Goal: Information Seeking & Learning: Check status

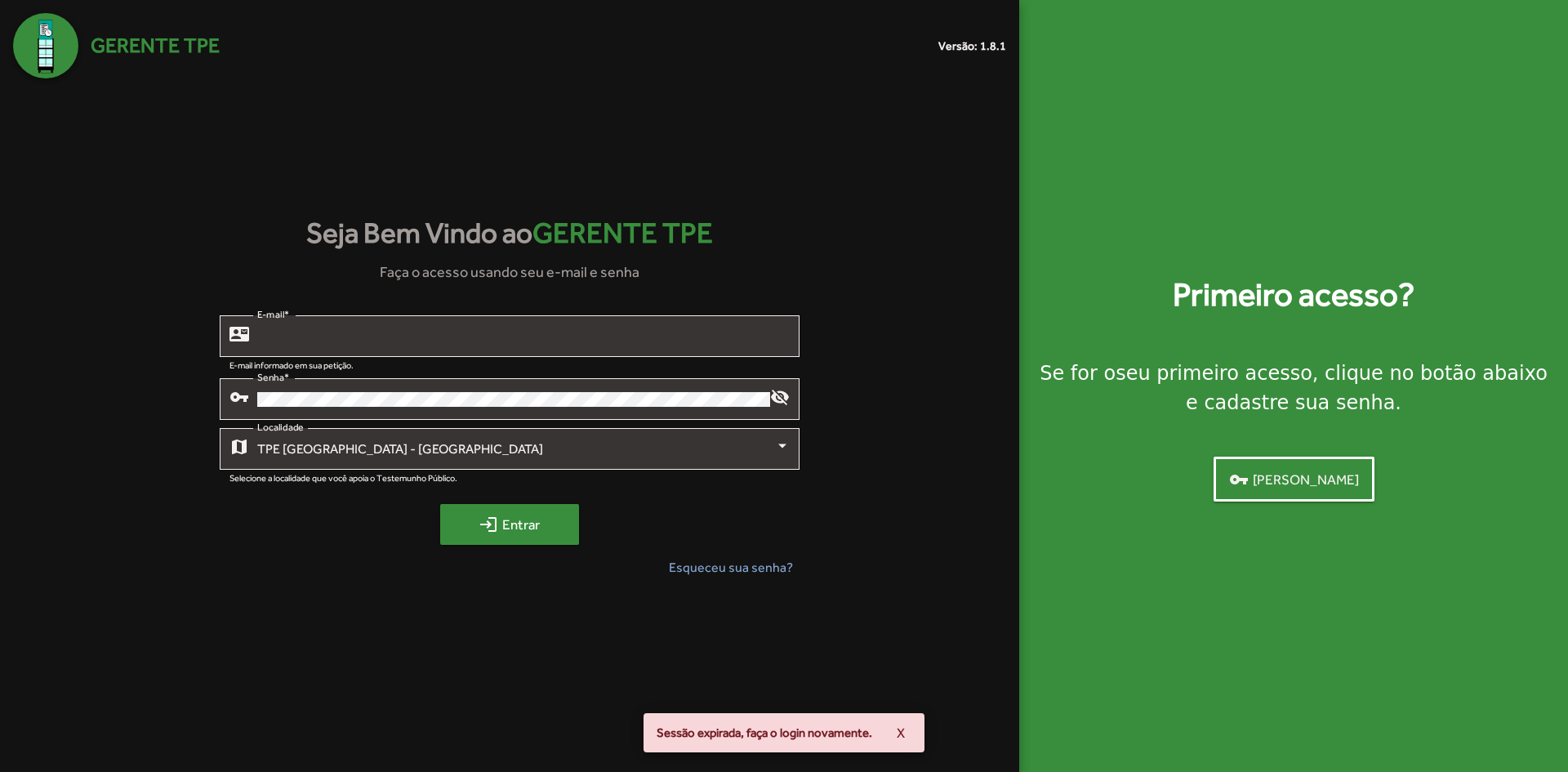
type input "**********"
click at [512, 526] on span "login Entrar" at bounding box center [509, 524] width 109 height 29
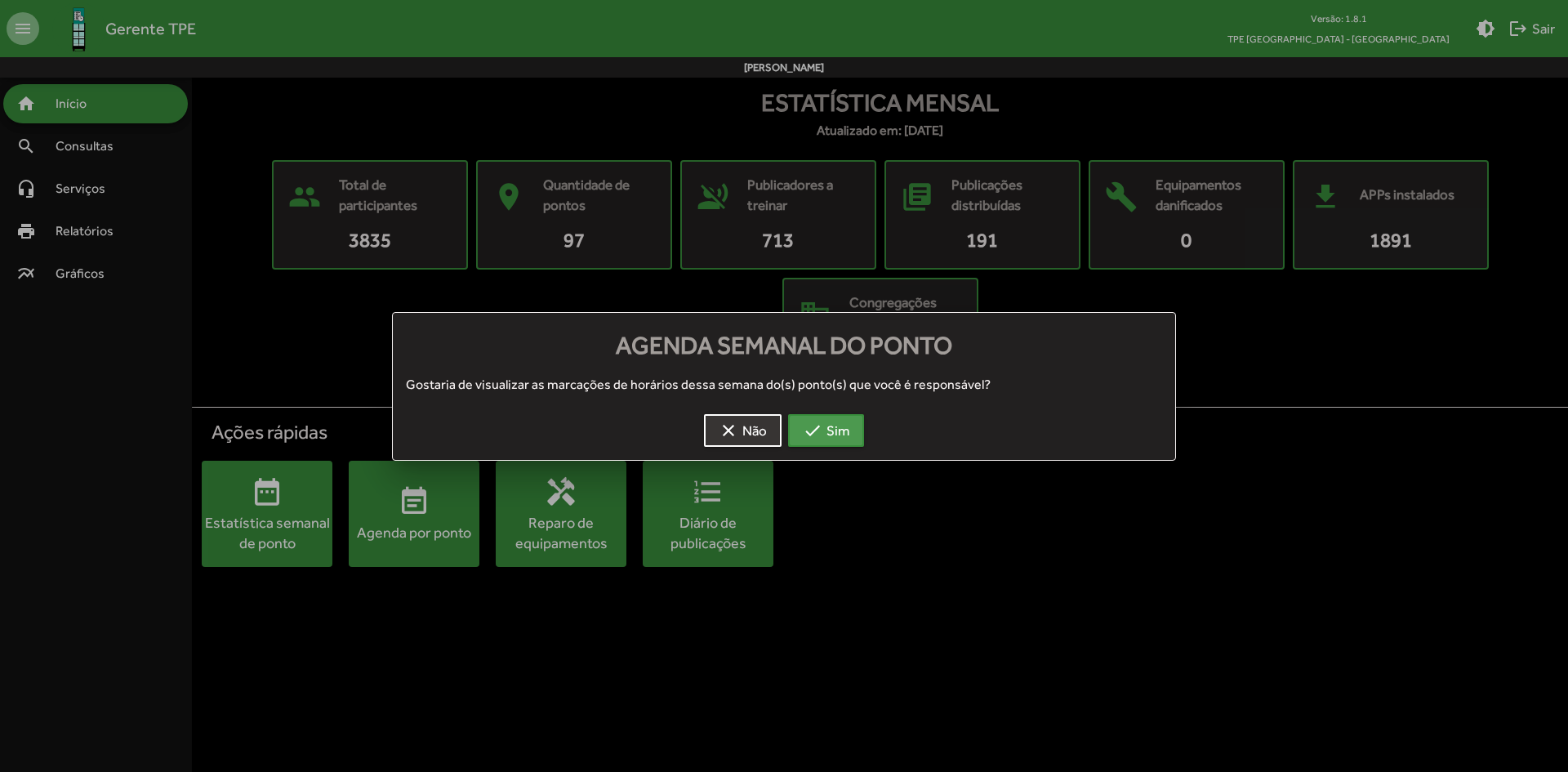
click at [831, 423] on span "check Sim" at bounding box center [826, 430] width 47 height 29
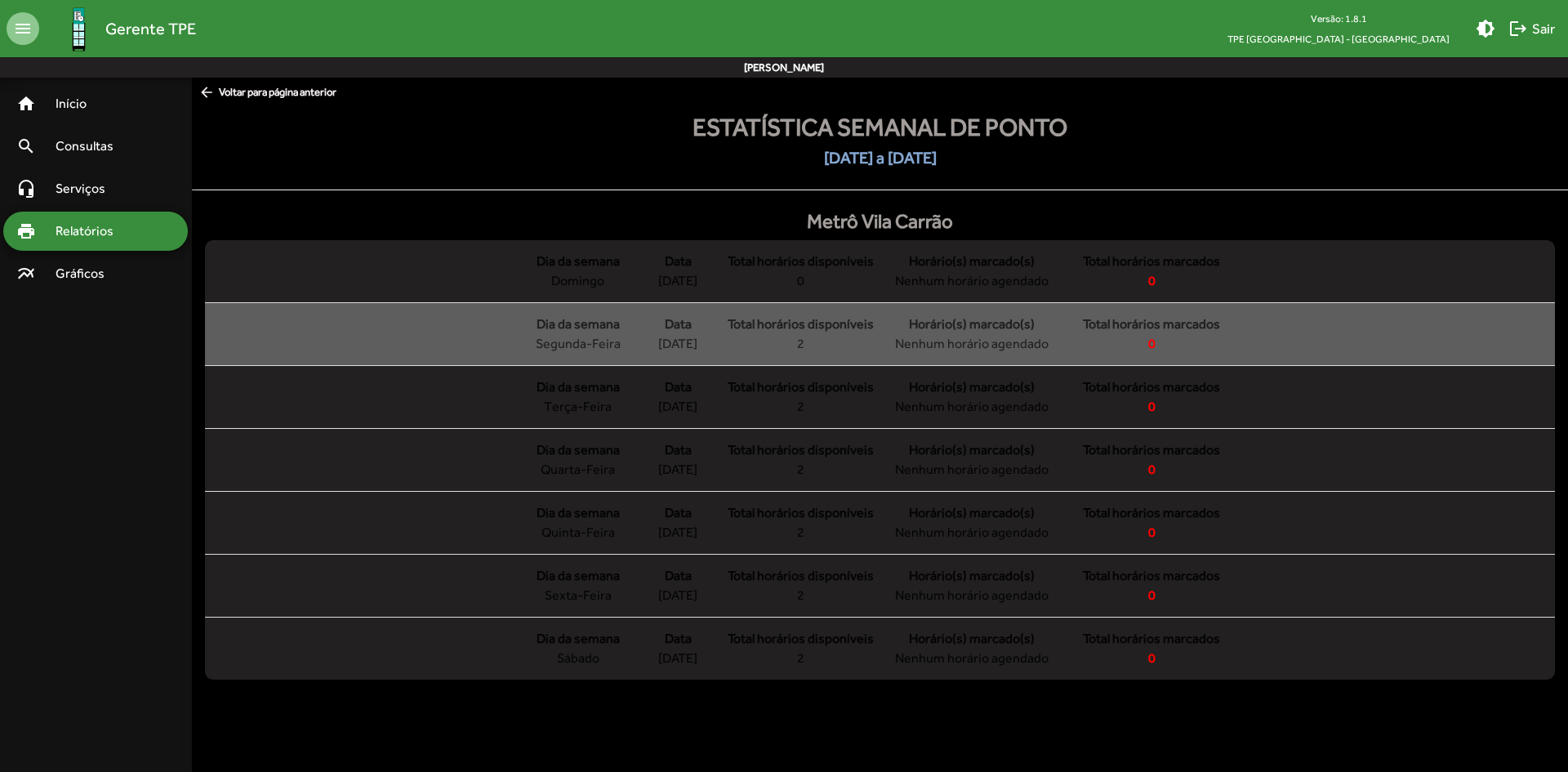
click at [869, 336] on div "Total horários disponíveis 2" at bounding box center [800, 333] width 147 height 39
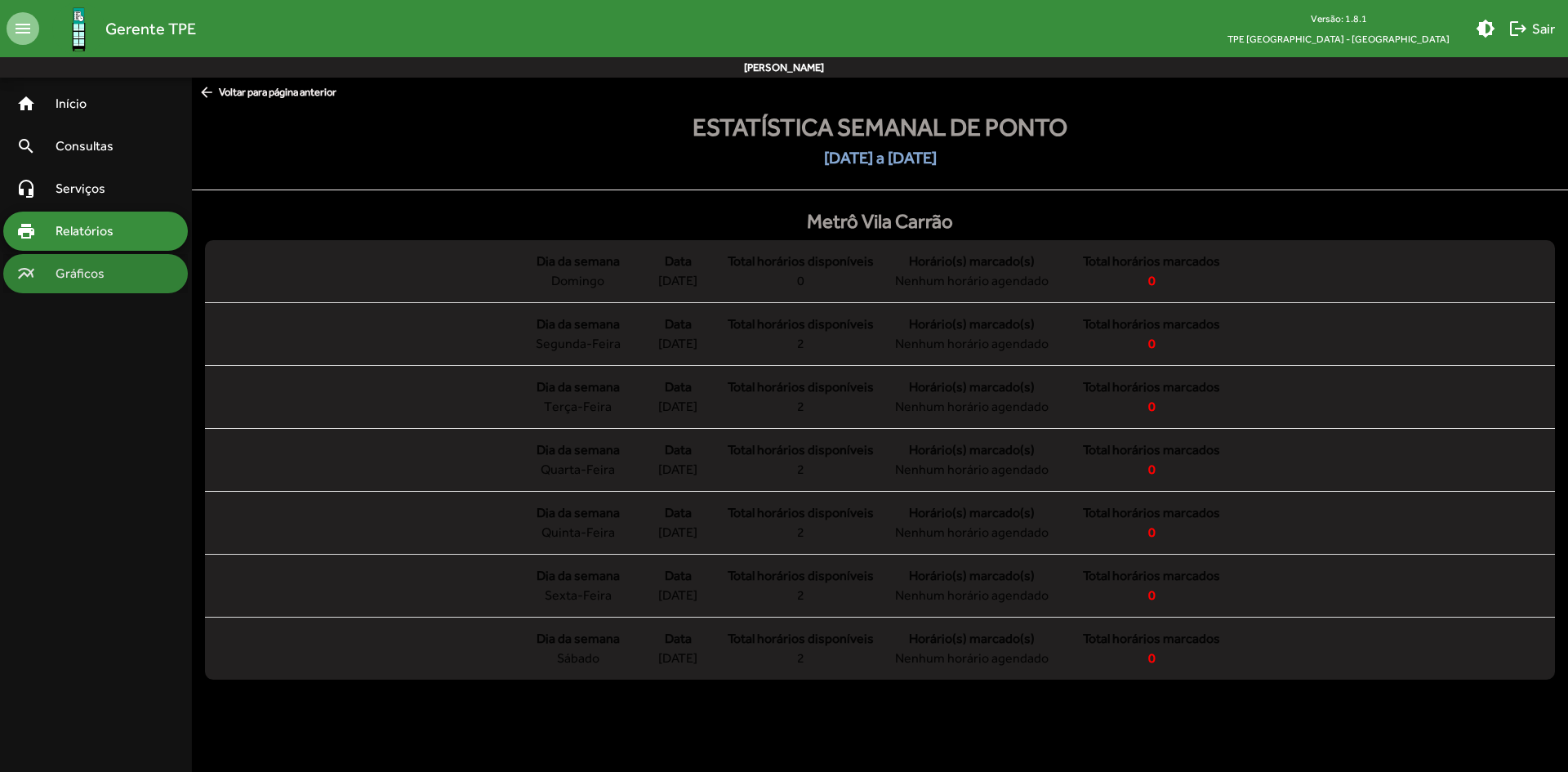
click at [72, 264] on span "Gráficos" at bounding box center [86, 273] width 81 height 19
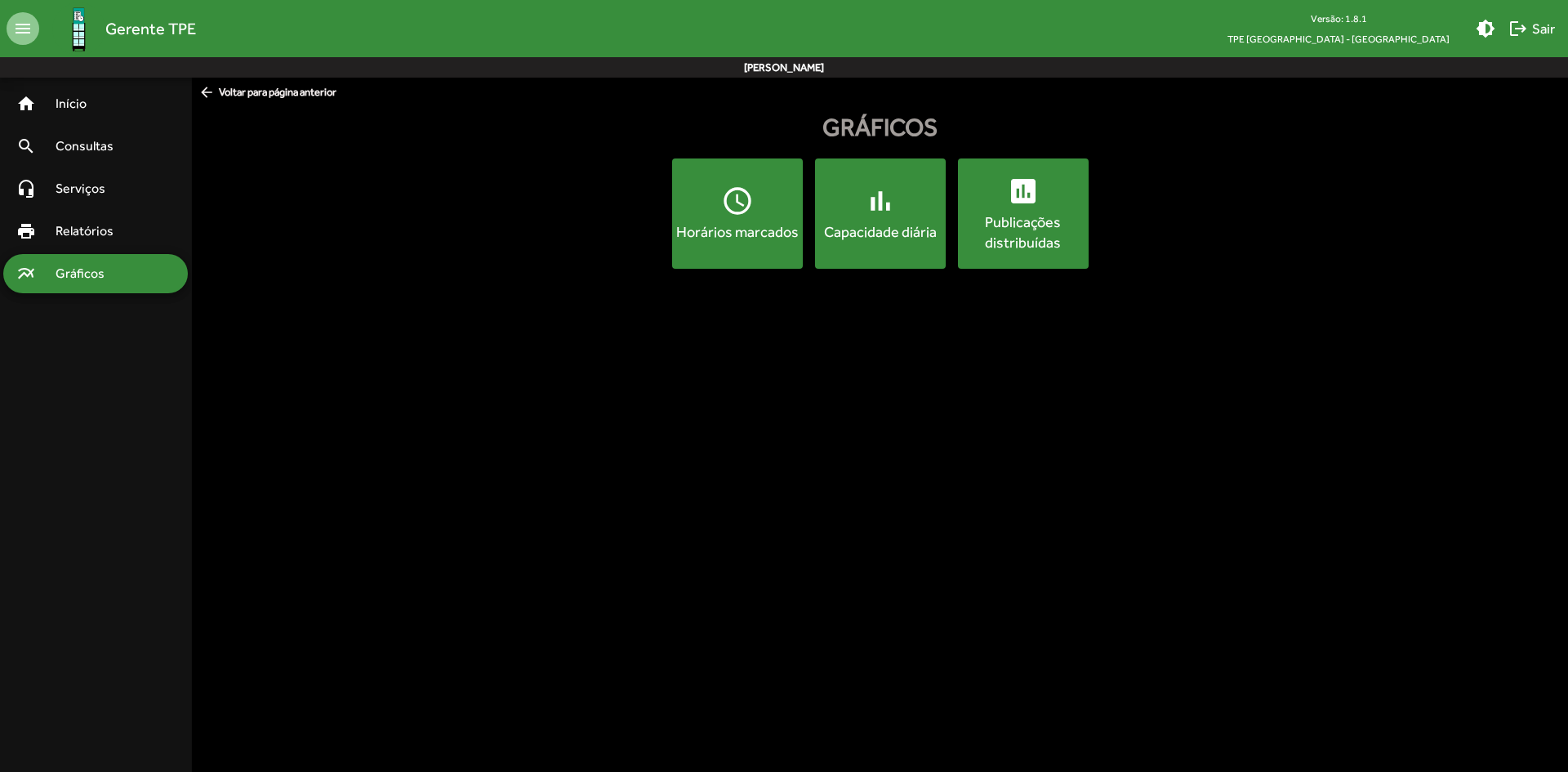
click at [767, 228] on div "Horários marcados" at bounding box center [737, 231] width 124 height 20
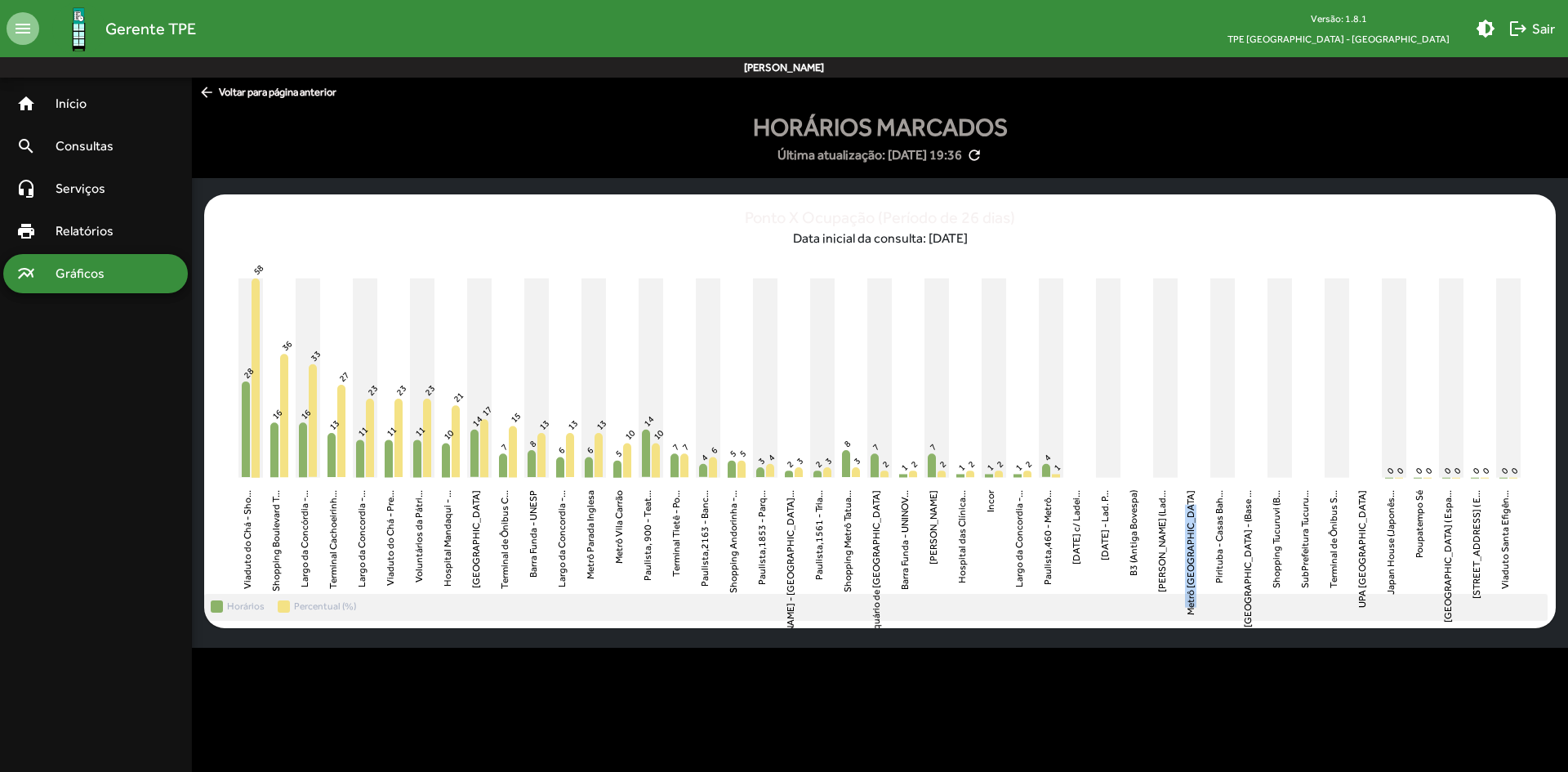
drag, startPoint x: 1195, startPoint y: 492, endPoint x: 1195, endPoint y: 571, distance: 79.0
click at [1195, 571] on text "Metrô [GEOGRAPHIC_DATA]" at bounding box center [1190, 552] width 12 height 125
click at [61, 99] on span "Início" at bounding box center [78, 103] width 64 height 19
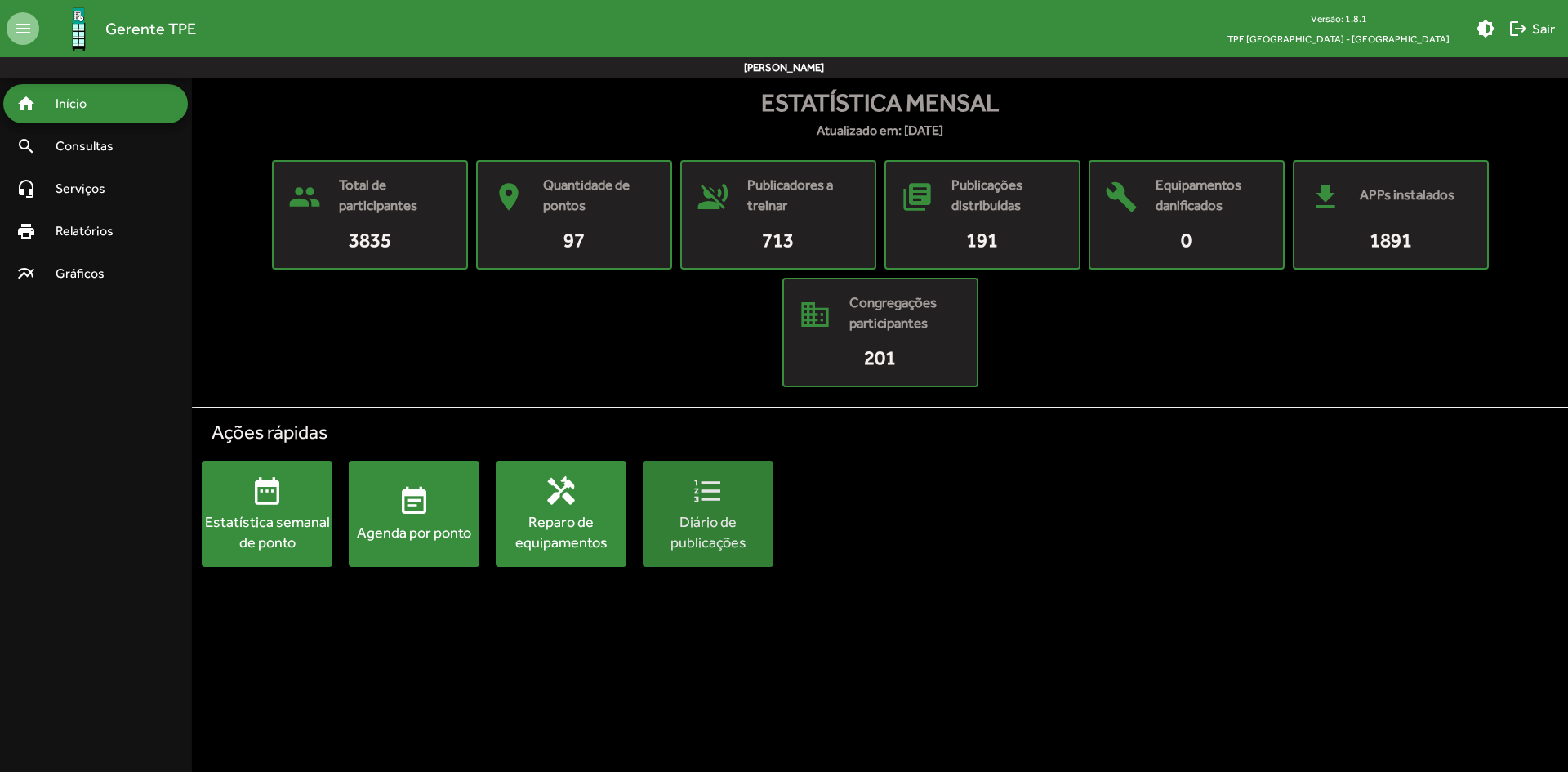
click at [723, 510] on span "format_list_numbered Diário de publicações" at bounding box center [708, 513] width 130 height 78
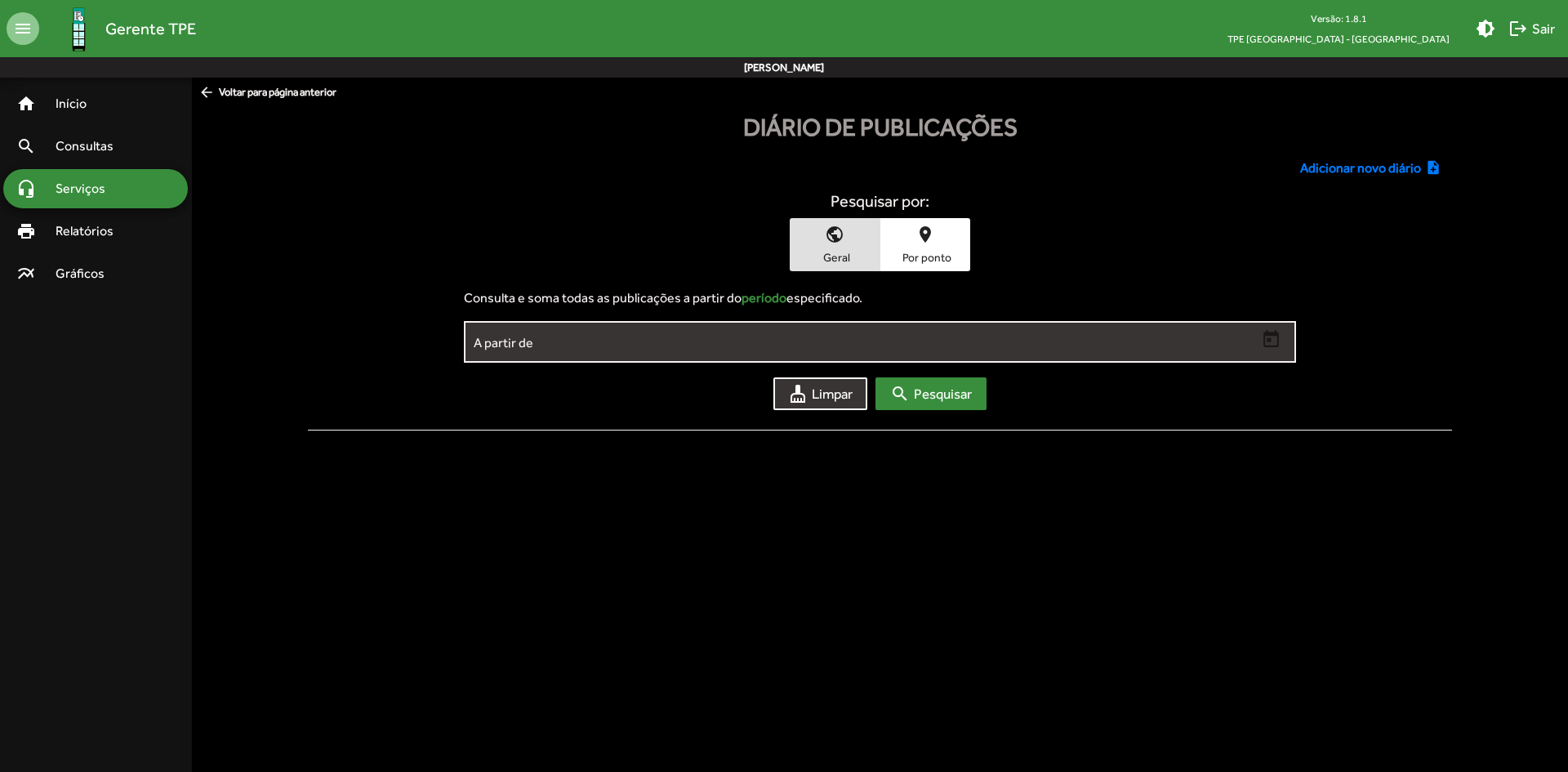
click at [1052, 340] on input "A partir de" at bounding box center [865, 343] width 783 height 15
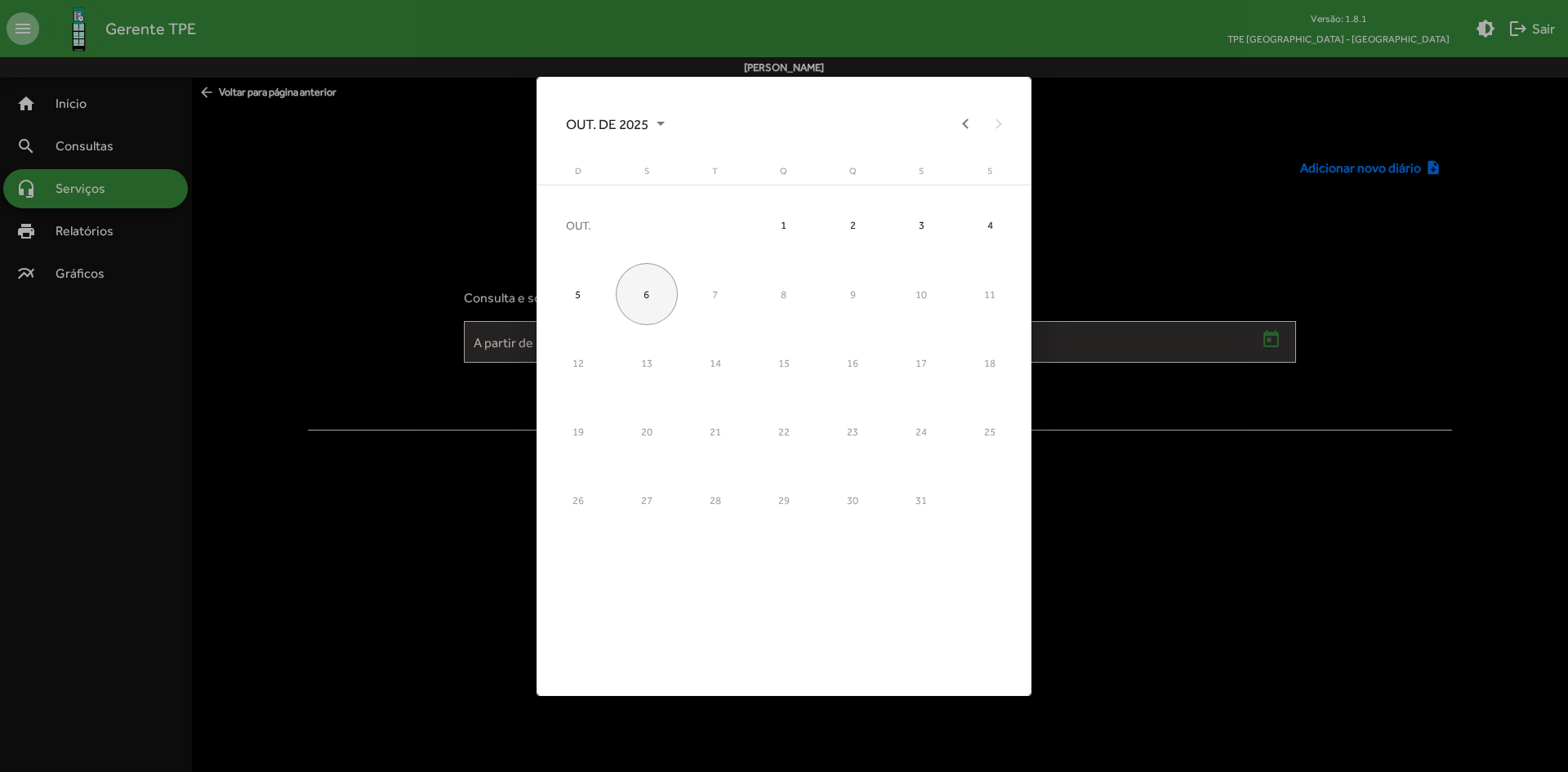
click at [1147, 259] on div at bounding box center [784, 386] width 1568 height 772
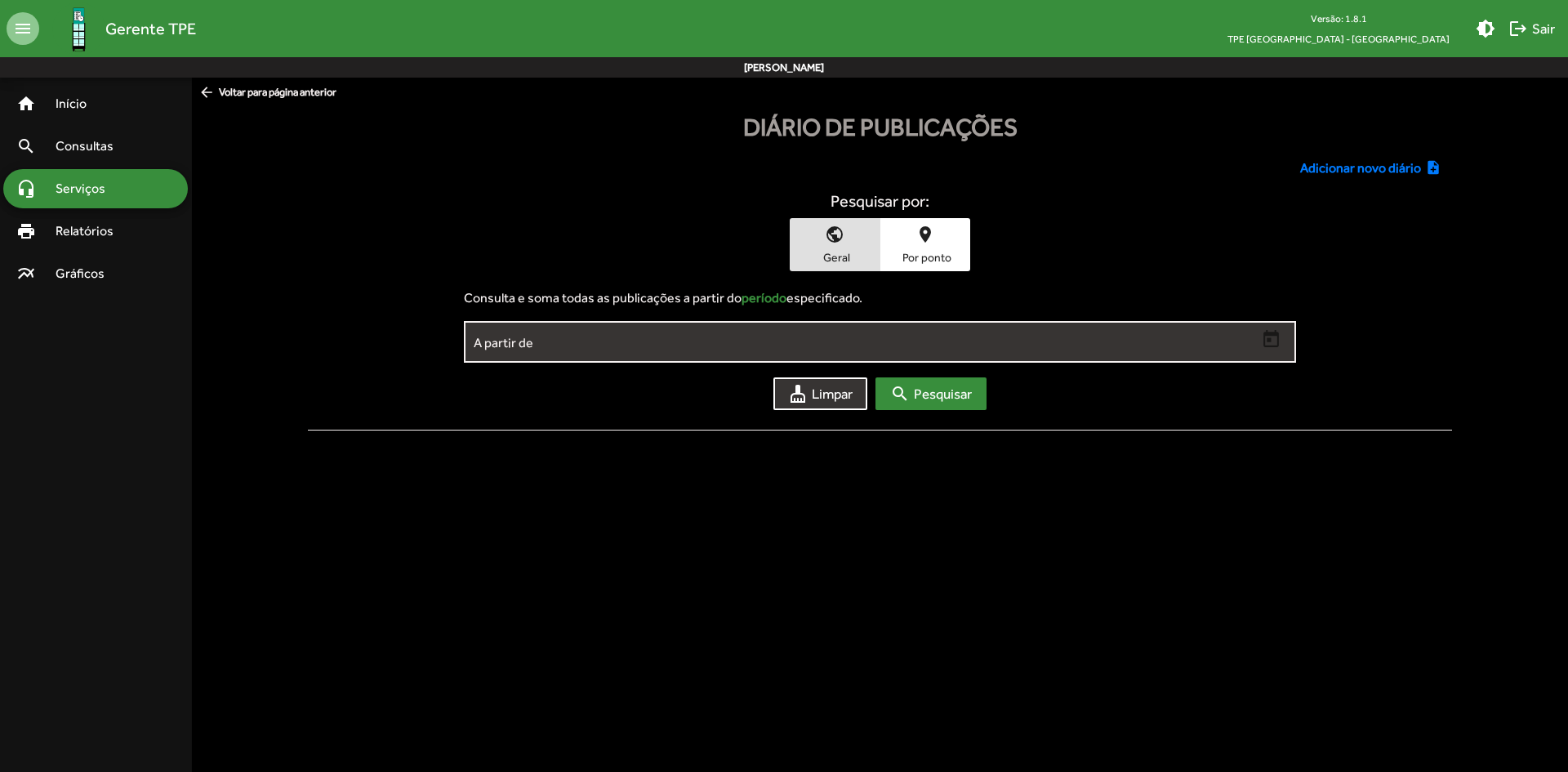
click at [865, 347] on input "A partir de" at bounding box center [865, 343] width 783 height 15
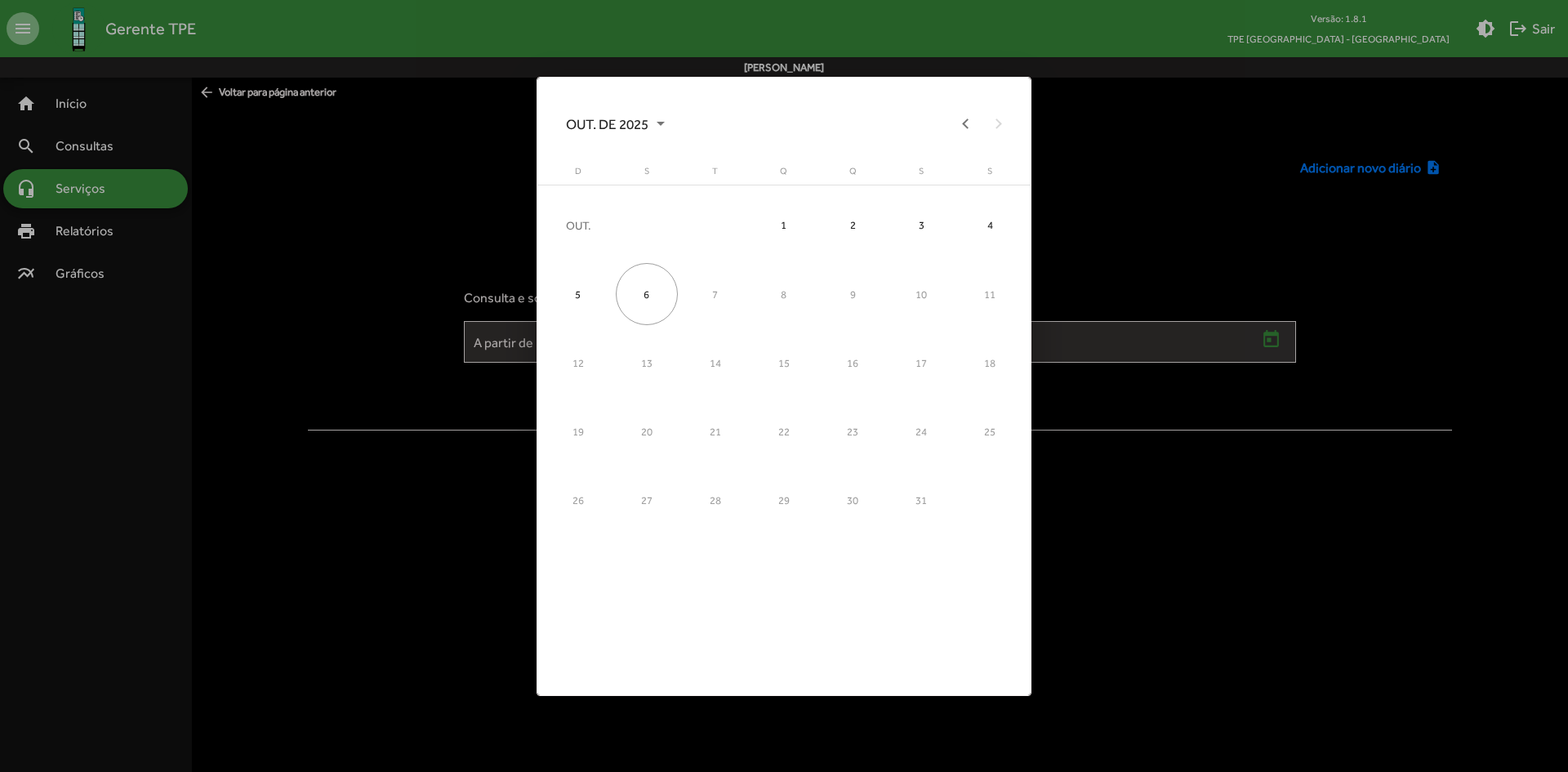
click at [1233, 249] on div at bounding box center [784, 386] width 1568 height 772
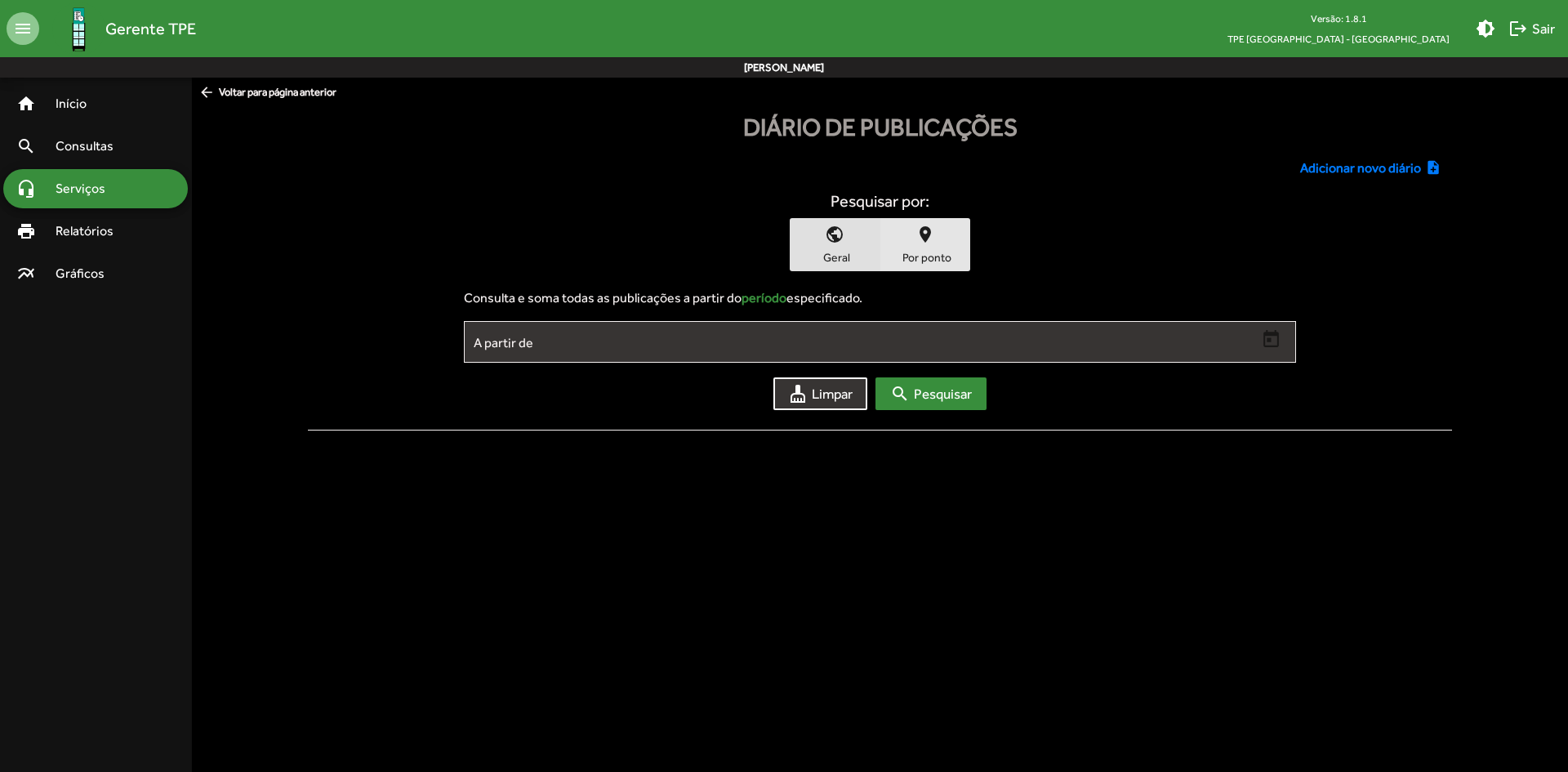
click at [949, 244] on span "place Por ponto" at bounding box center [926, 245] width 90 height 53
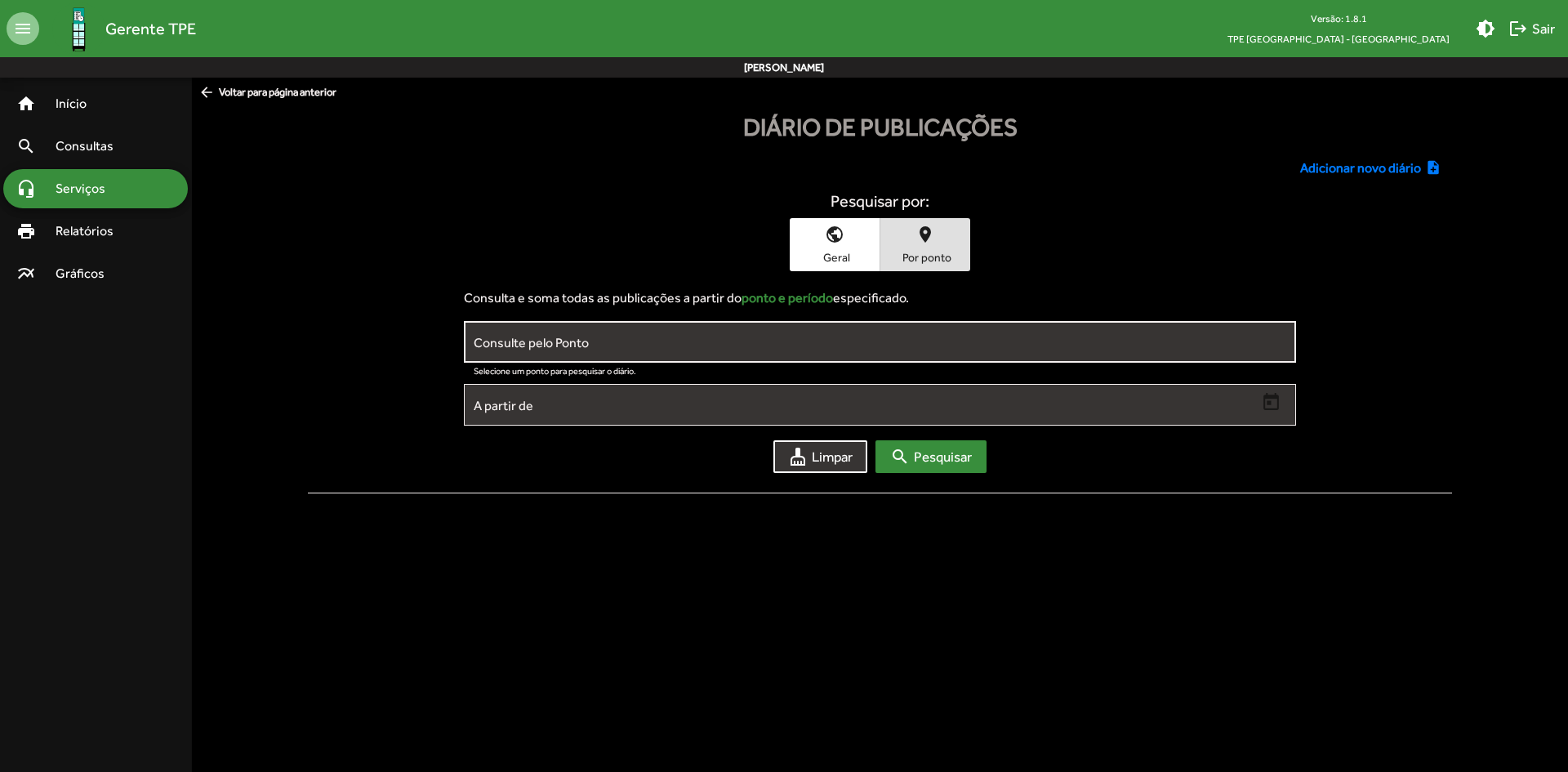
click at [677, 351] on div "Consulte pelo Ponto" at bounding box center [880, 340] width 812 height 45
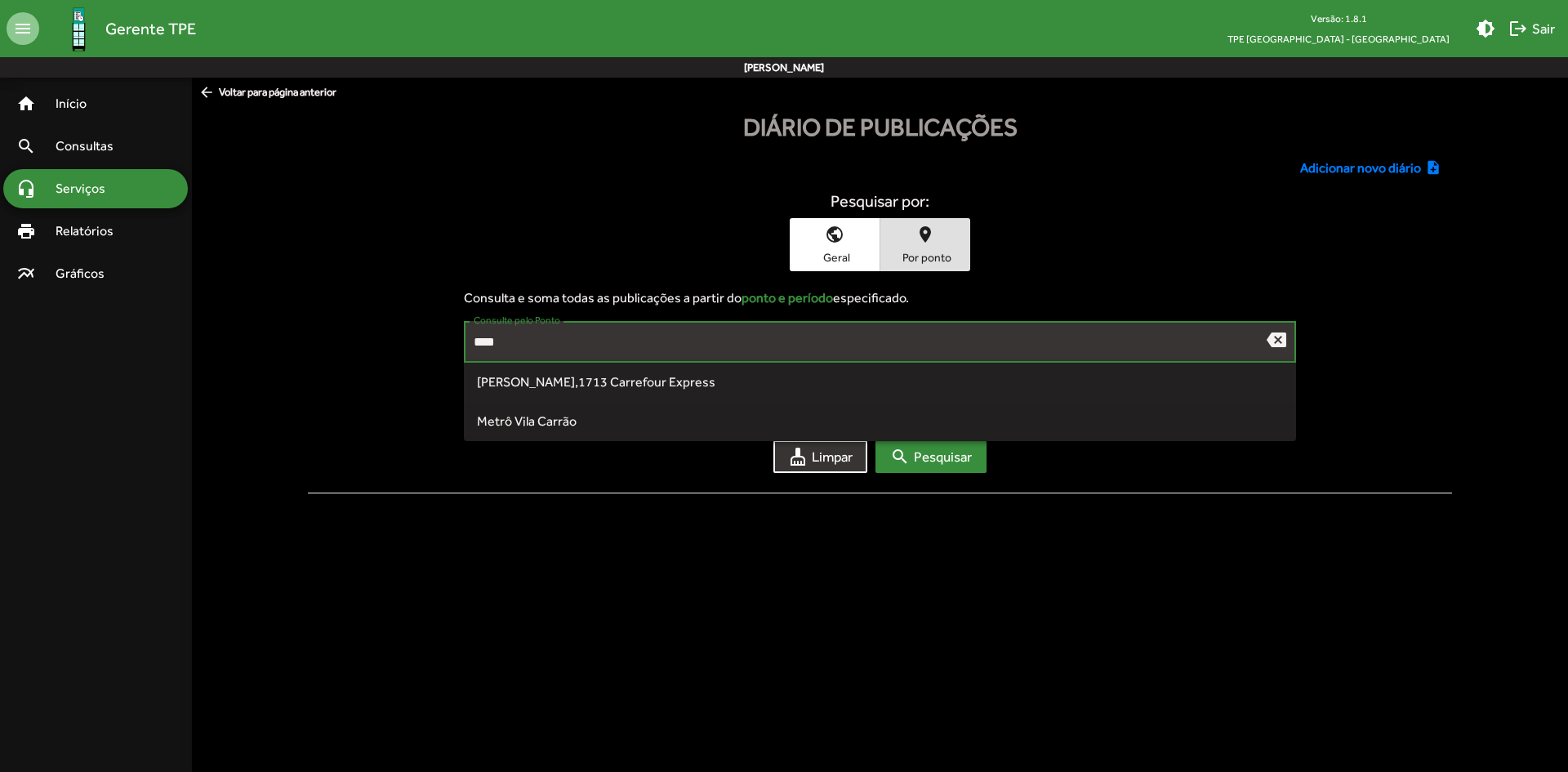
click at [512, 420] on span "Metrô Vila Carrão" at bounding box center [526, 421] width 99 height 16
type input "**********"
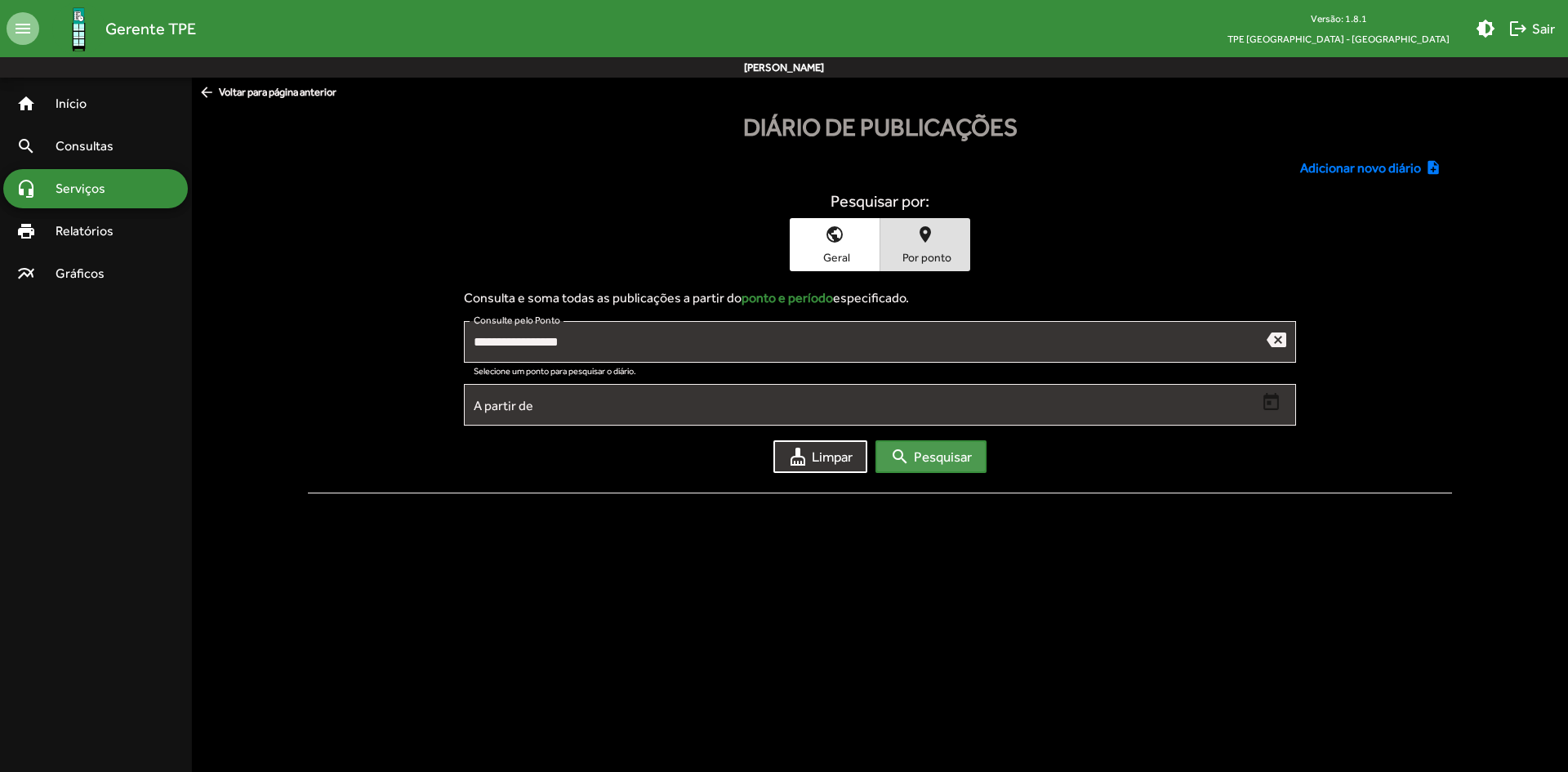
click at [954, 459] on span "search Pesquisar" at bounding box center [931, 456] width 82 height 29
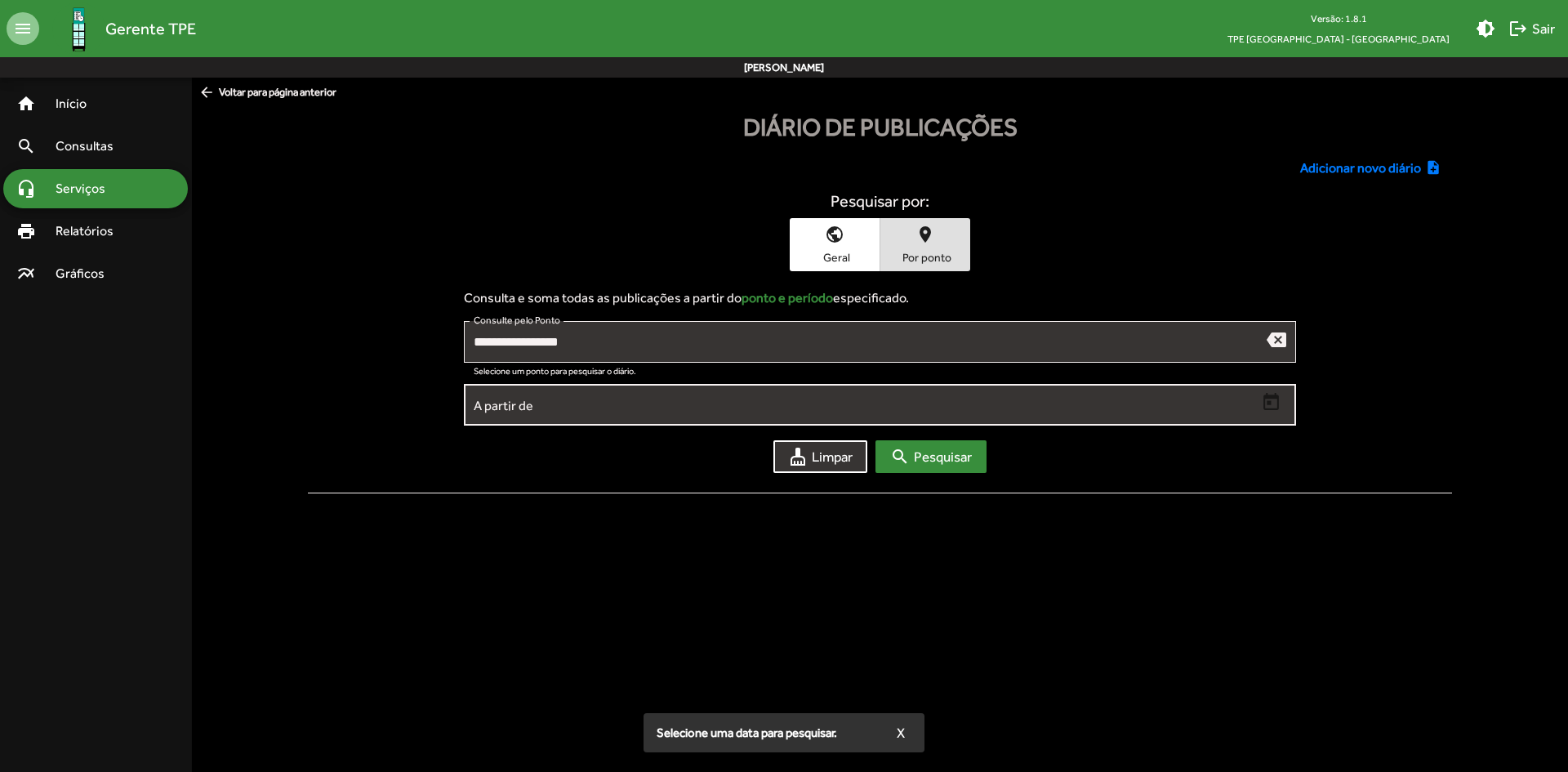
click at [896, 410] on input "A partir de" at bounding box center [865, 405] width 783 height 15
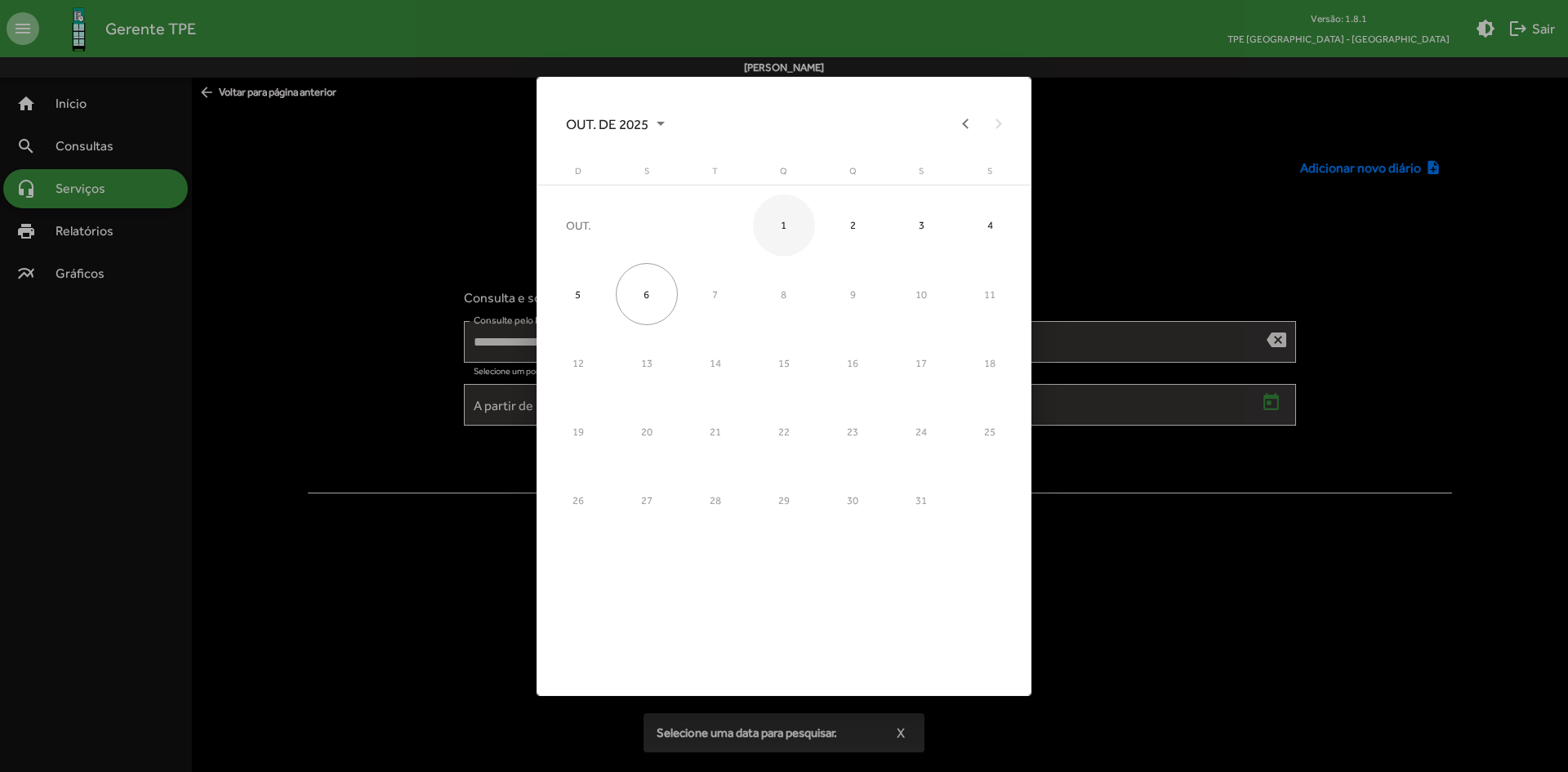
click at [789, 224] on div "1" at bounding box center [784, 226] width 62 height 62
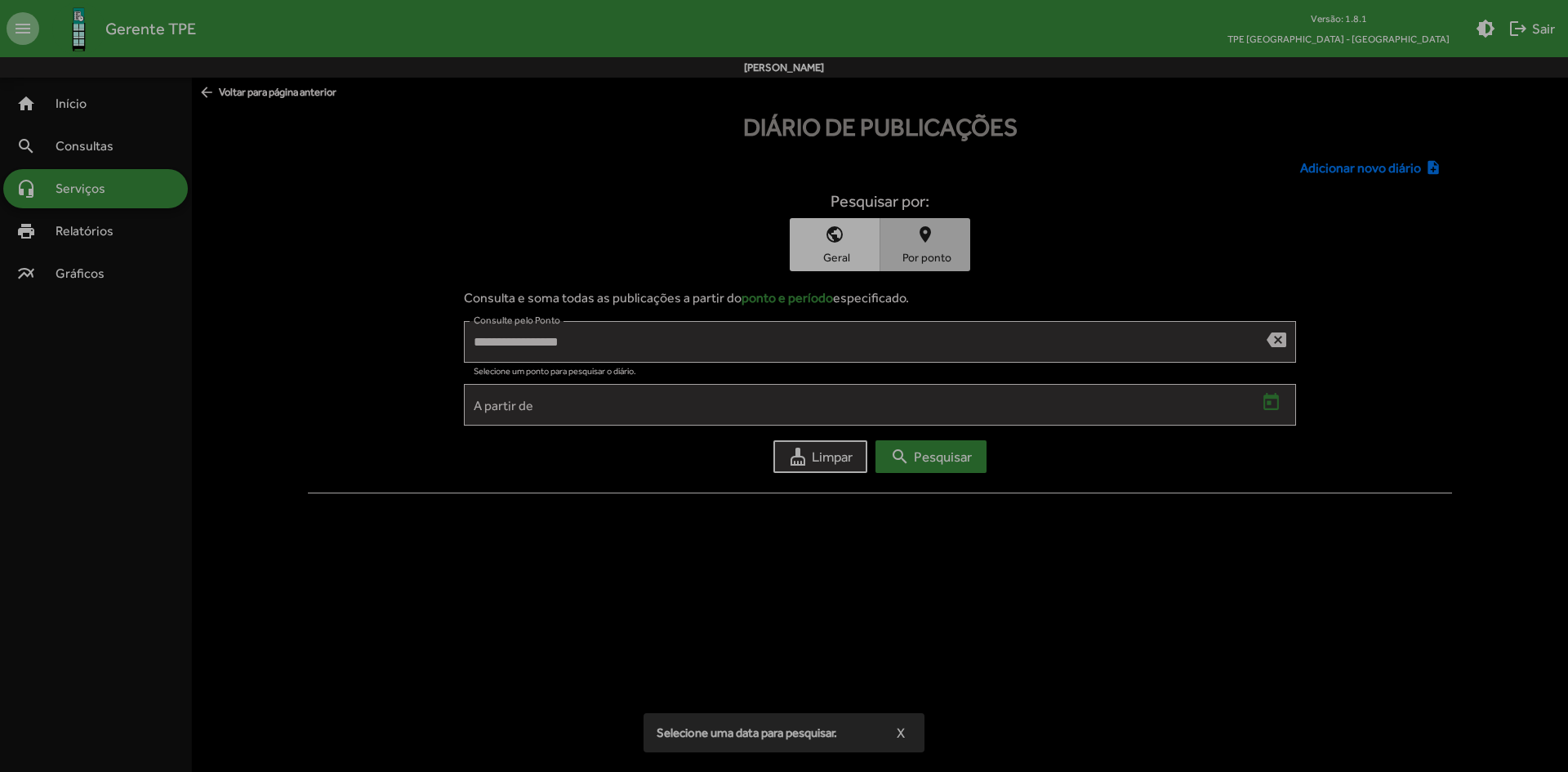
type input "**********"
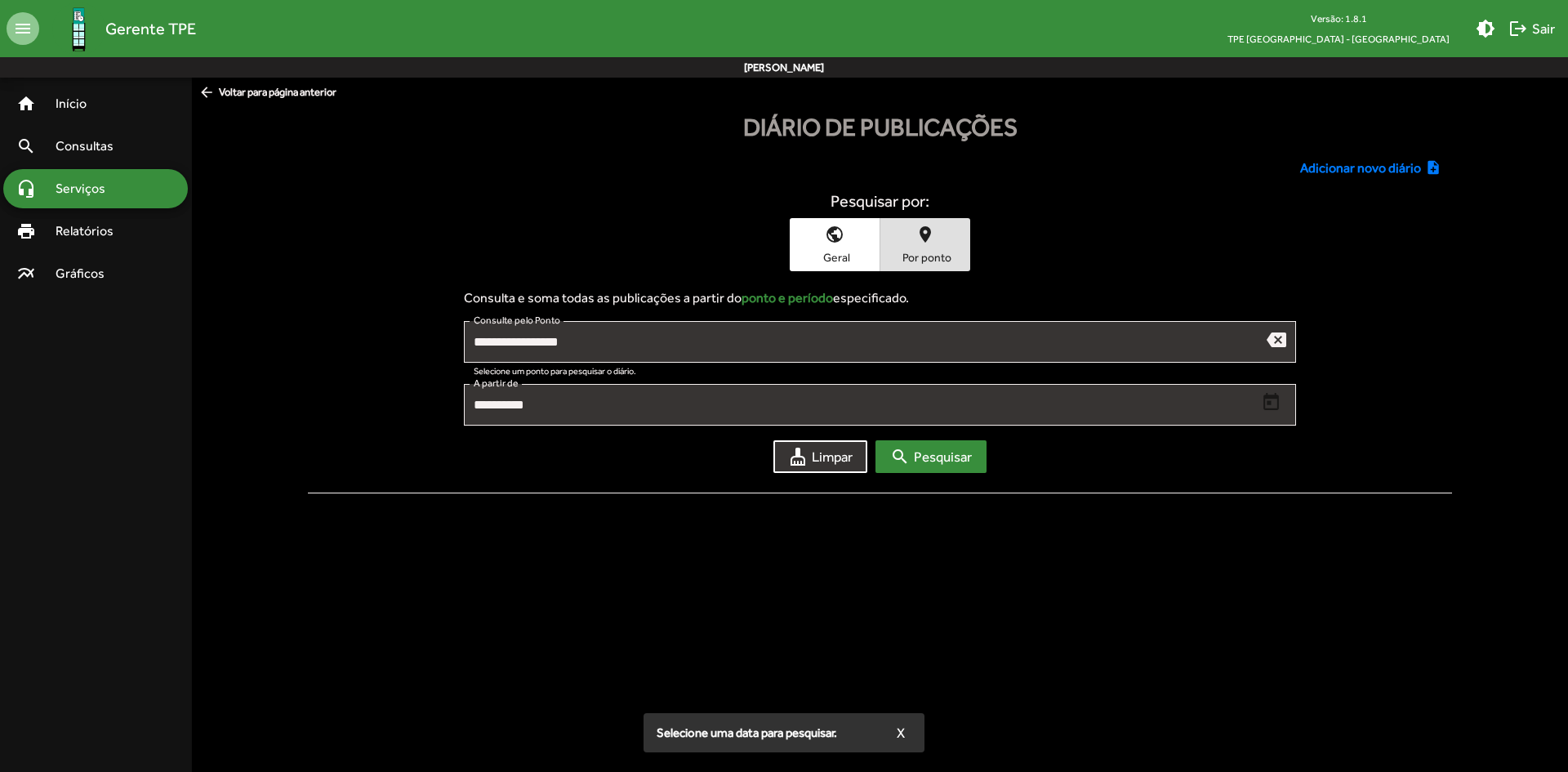
click at [943, 475] on div "**********" at bounding box center [880, 392] width 1143 height 215
click at [945, 460] on span "search Pesquisar" at bounding box center [931, 456] width 82 height 29
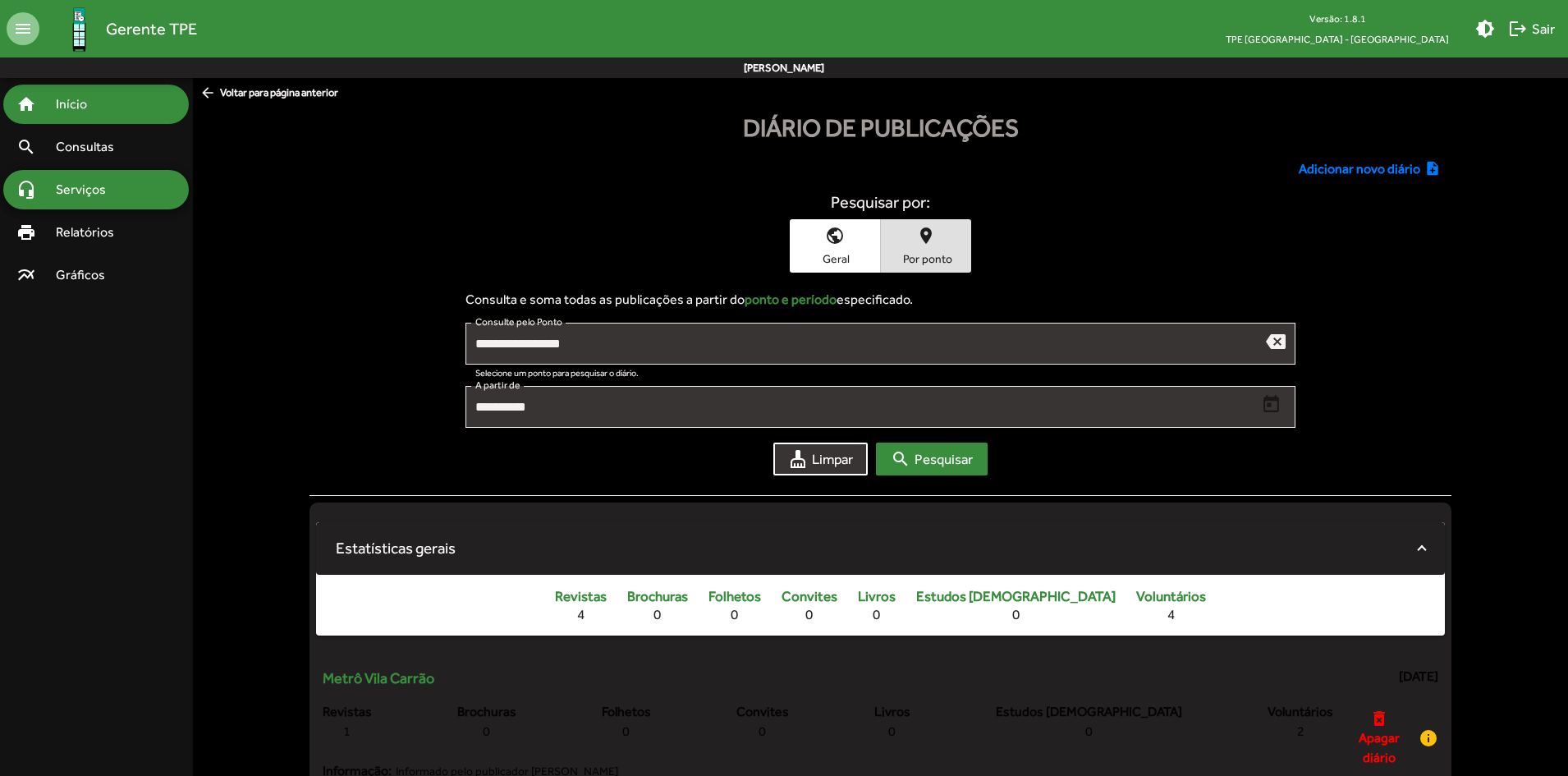
click at [76, 111] on span "Início" at bounding box center [78, 103] width 65 height 19
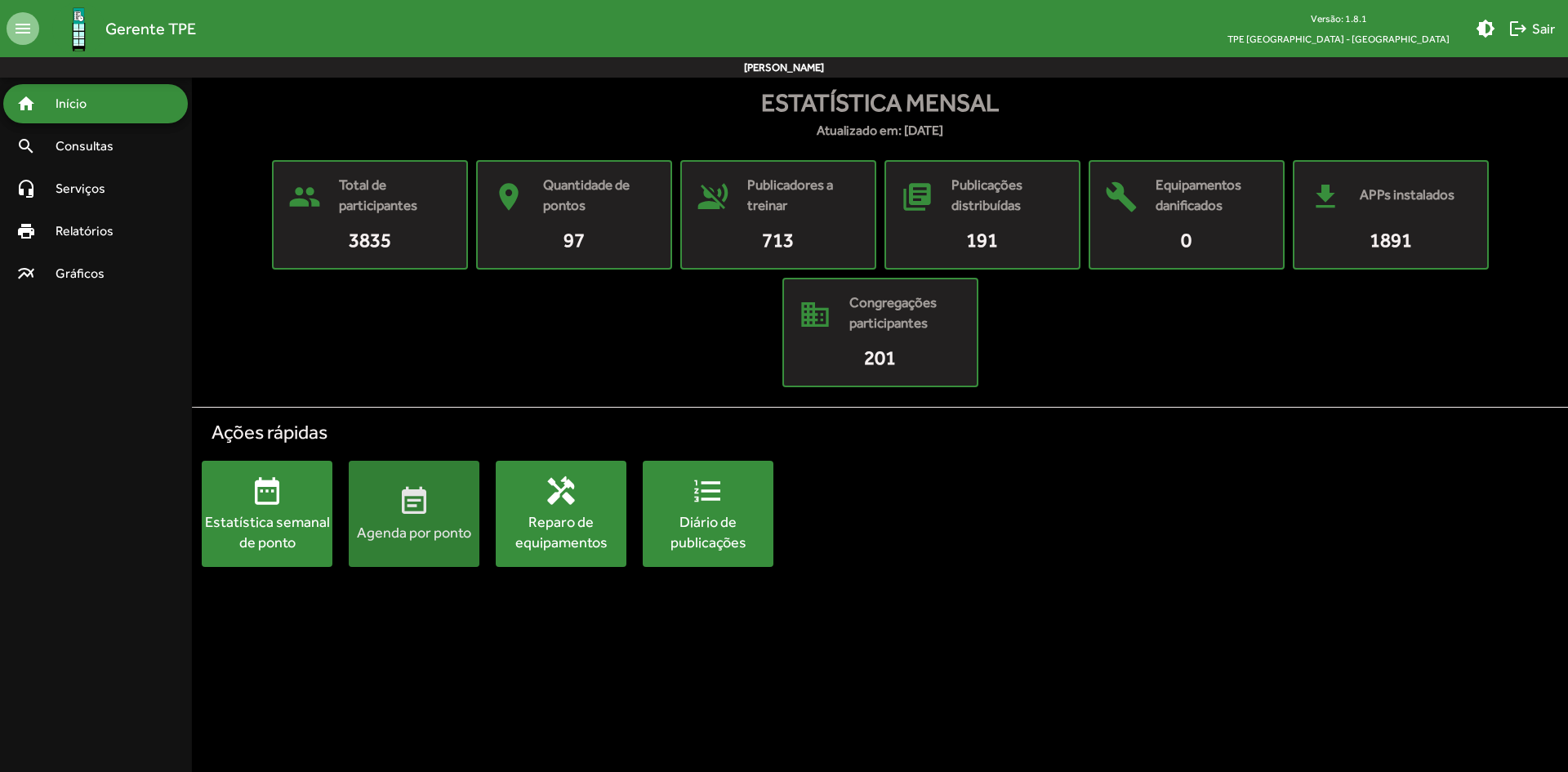
click at [402, 524] on div "Agenda por ponto" at bounding box center [414, 532] width 130 height 20
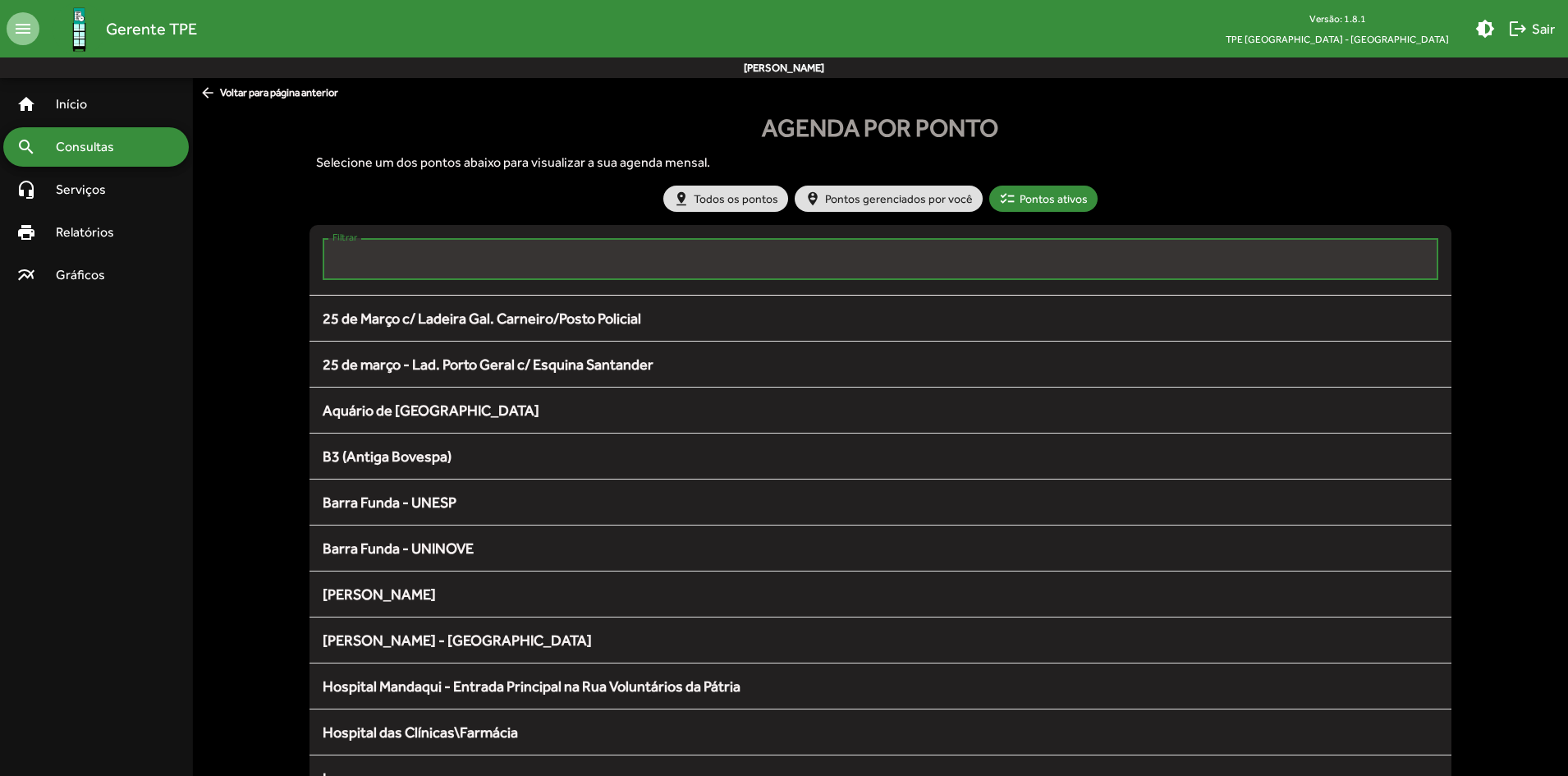
click at [637, 264] on input "Filtrar" at bounding box center [881, 260] width 1097 height 15
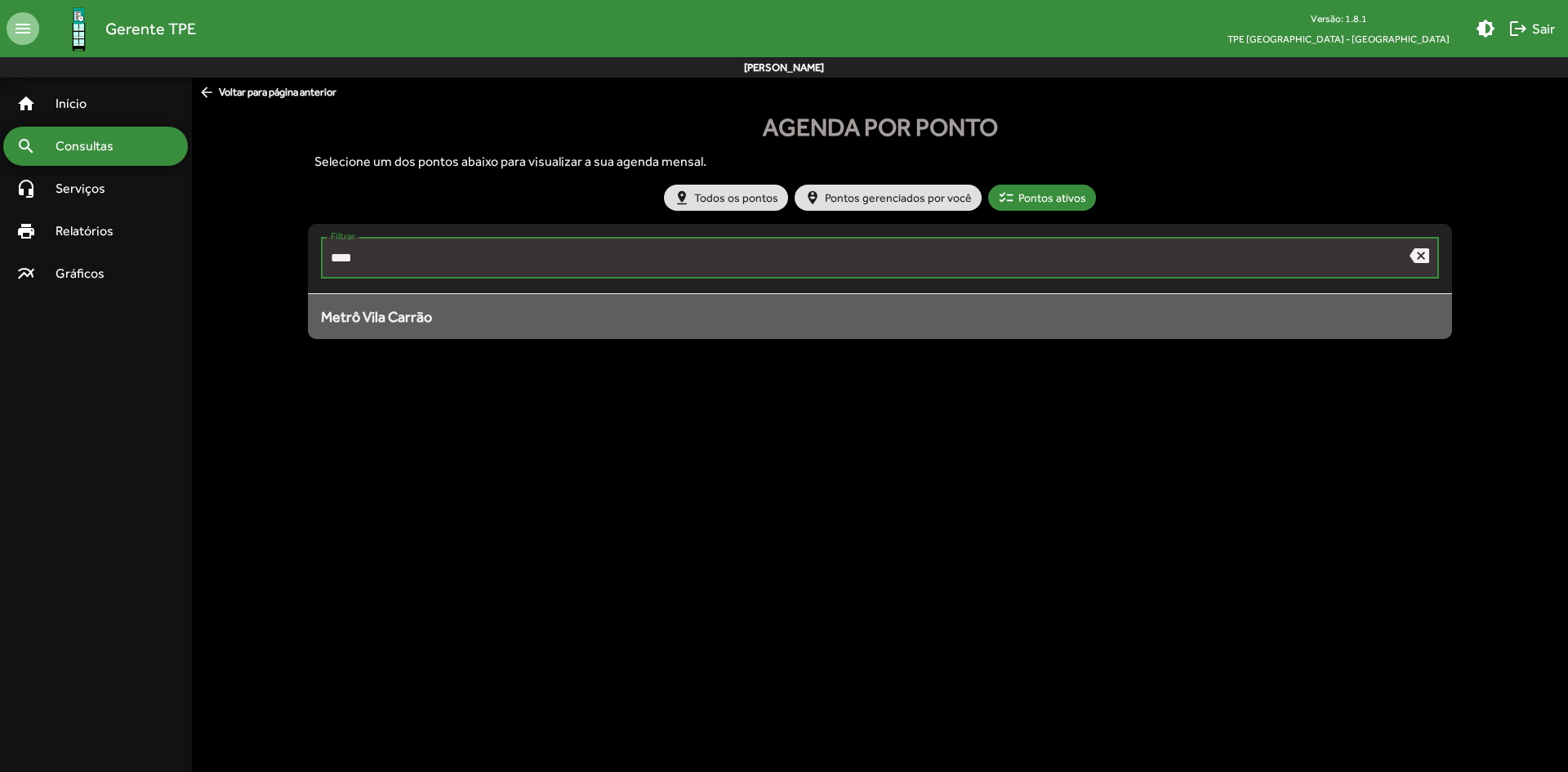
type input "****"
click at [536, 309] on div "Metrô Vila Carrão" at bounding box center [879, 317] width 1117 height 22
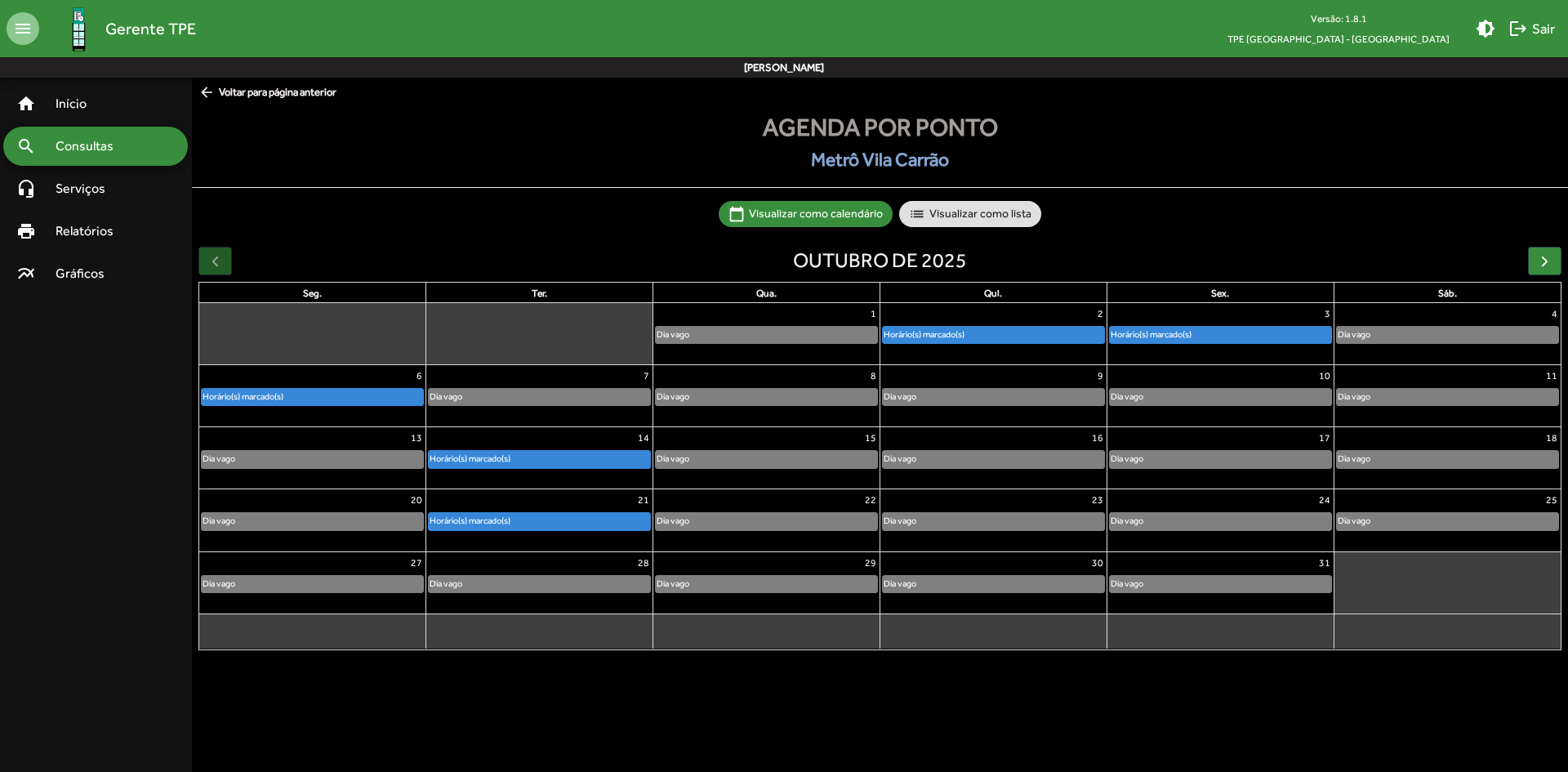
click at [358, 399] on div "Horário(s) marcado(s)" at bounding box center [312, 397] width 221 height 17
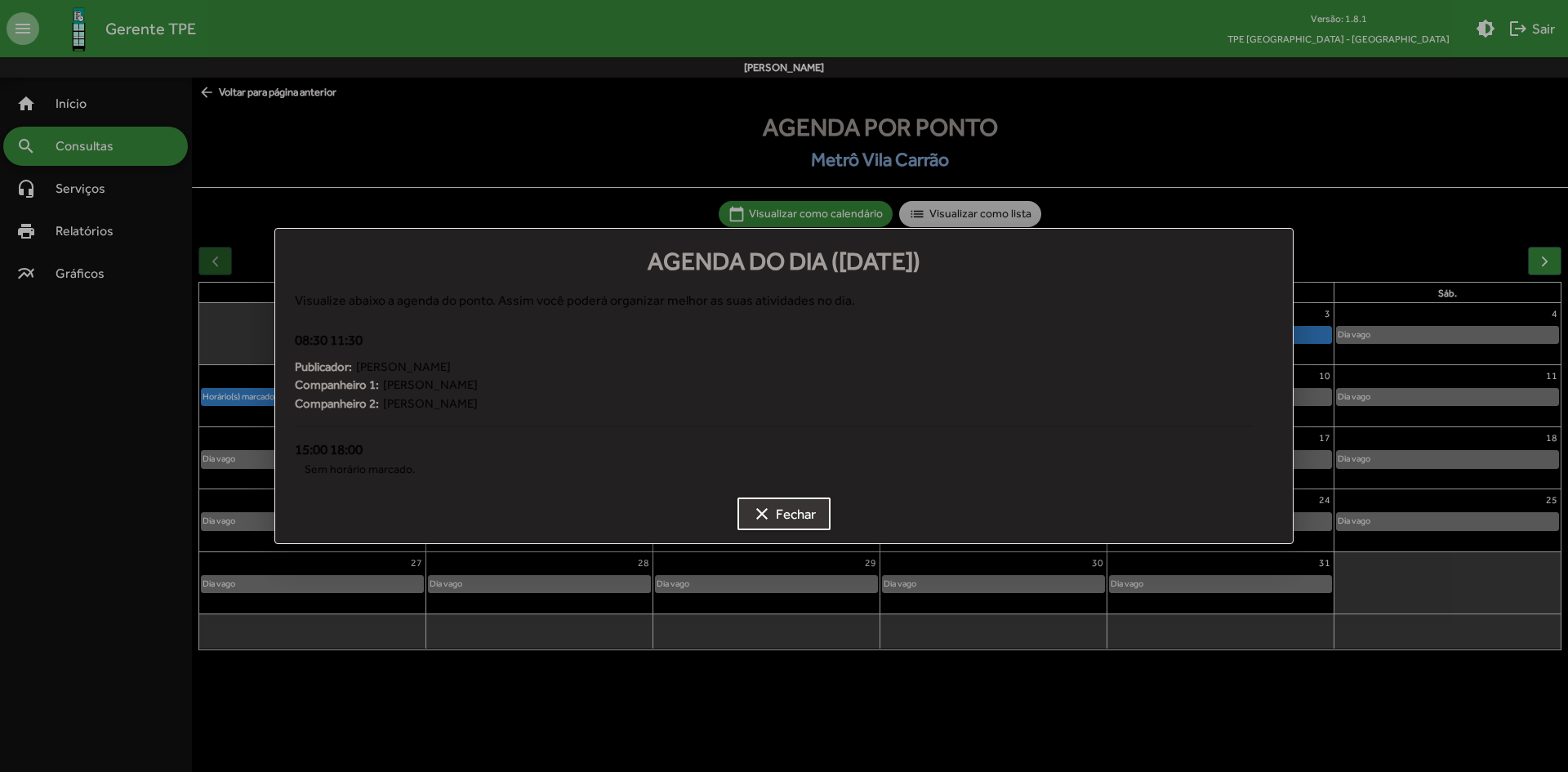
drag, startPoint x: 494, startPoint y: 412, endPoint x: 293, endPoint y: 416, distance: 201.0
click at [293, 416] on div "08:30 11:30 Publicador: [PERSON_NAME] 1: [PERSON_NAME] 2: [PERSON_NAME]" at bounding box center [774, 384] width 978 height 109
copy div "Companheiro 2: [PERSON_NAME]"
drag, startPoint x: 672, startPoint y: 433, endPoint x: 700, endPoint y: 449, distance: 32.2
click at [672, 432] on div "08:30 11:30 Publicador: [PERSON_NAME] 1: [PERSON_NAME] 2: [PERSON_NAME]" at bounding box center [774, 384] width 978 height 109
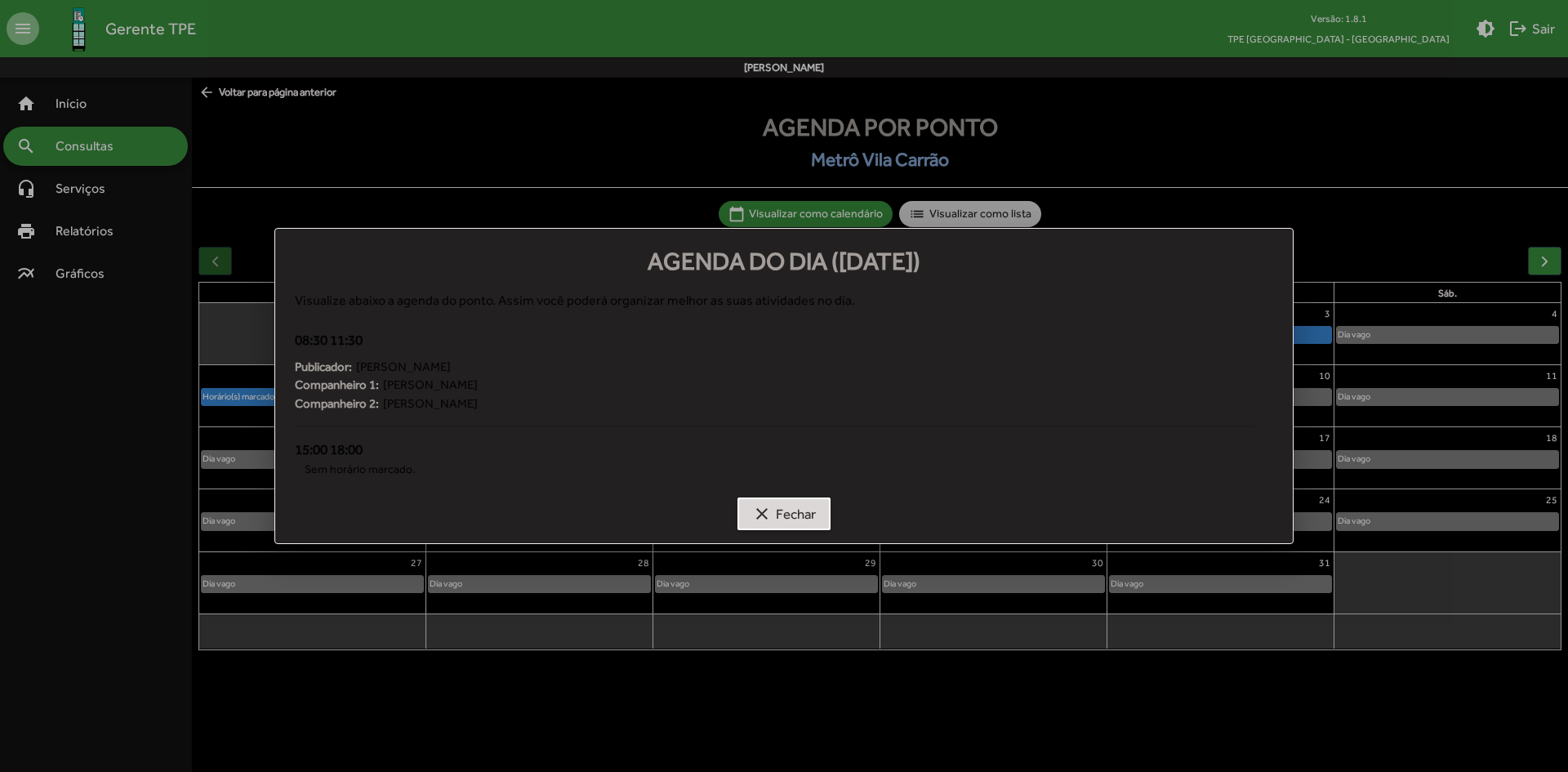
click at [779, 500] on span "clear Fechar" at bounding box center [784, 513] width 63 height 29
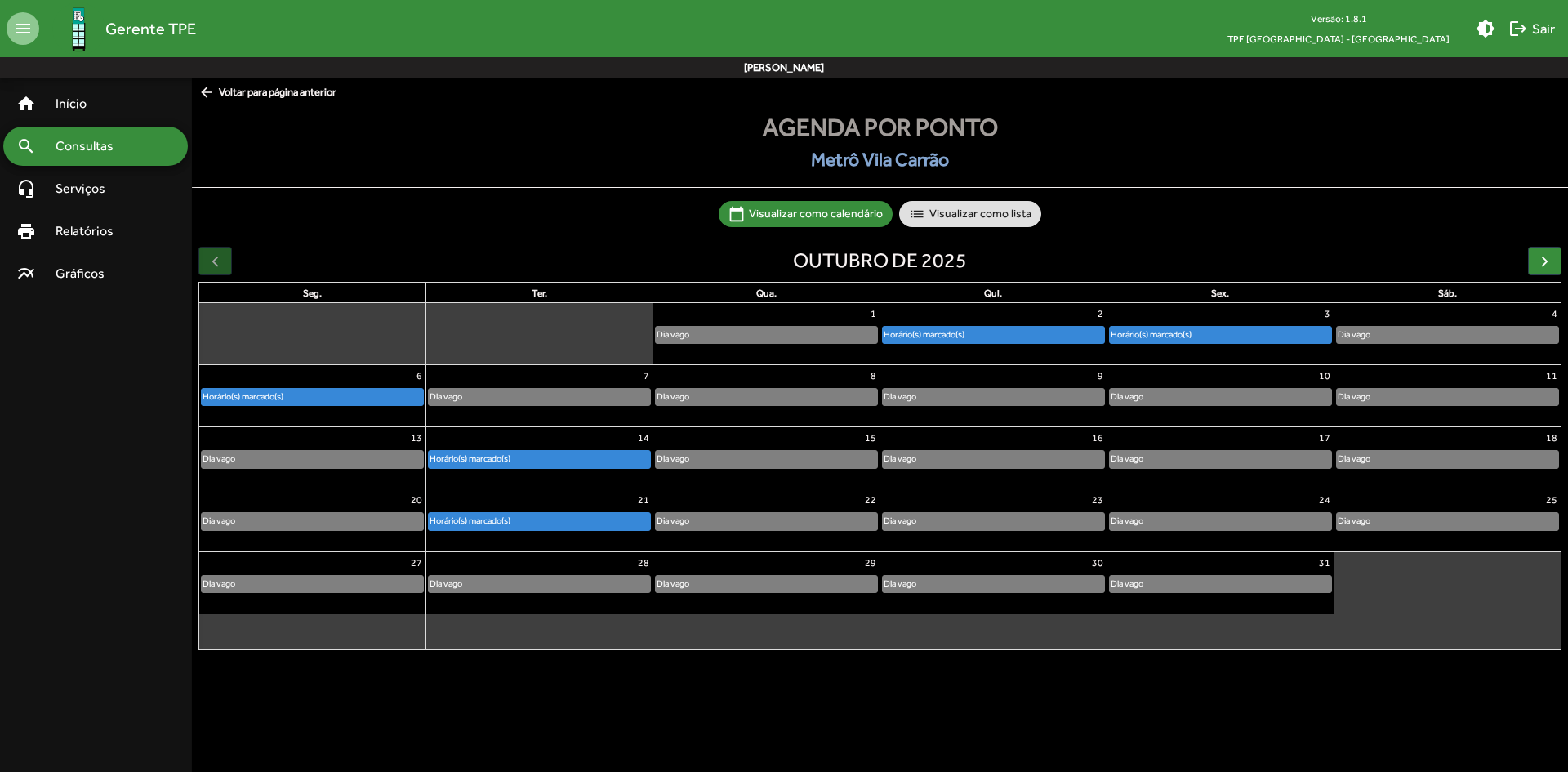
click at [474, 394] on div "Dia vago" at bounding box center [539, 397] width 221 height 17
click at [353, 388] on link "Horário(s) marcado(s)" at bounding box center [312, 397] width 223 height 18
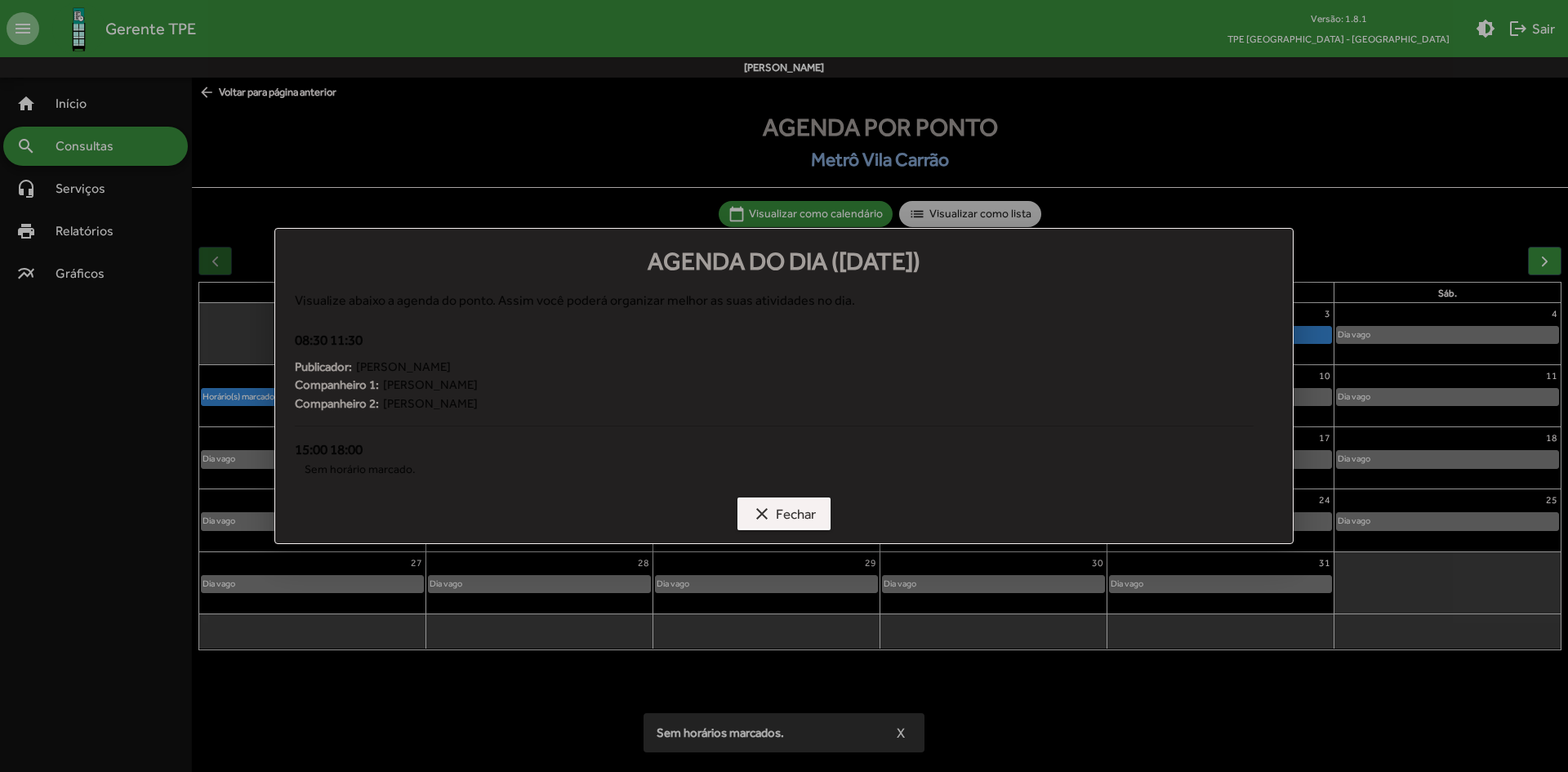
click at [794, 511] on span "clear Fechar" at bounding box center [784, 513] width 63 height 29
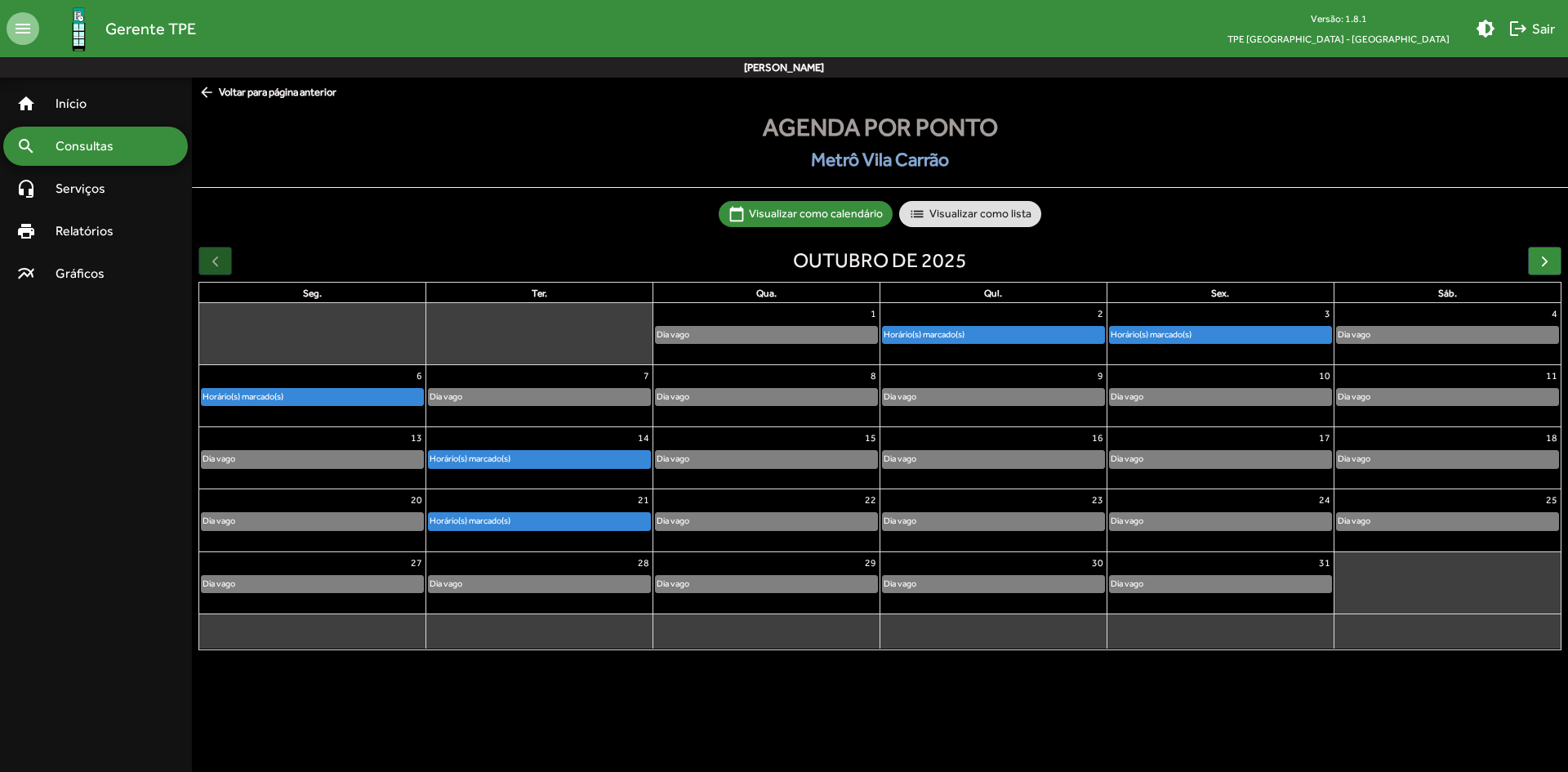
click at [724, 392] on div "Dia vago" at bounding box center [766, 397] width 221 height 17
click at [926, 411] on div "Dia vago" at bounding box center [993, 399] width 226 height 26
click at [951, 398] on div "Dia vago" at bounding box center [993, 397] width 221 height 17
drag, startPoint x: 1220, startPoint y: 401, endPoint x: 1310, endPoint y: 404, distance: 90.0
click at [1229, 402] on div "Dia vago" at bounding box center [1220, 397] width 221 height 17
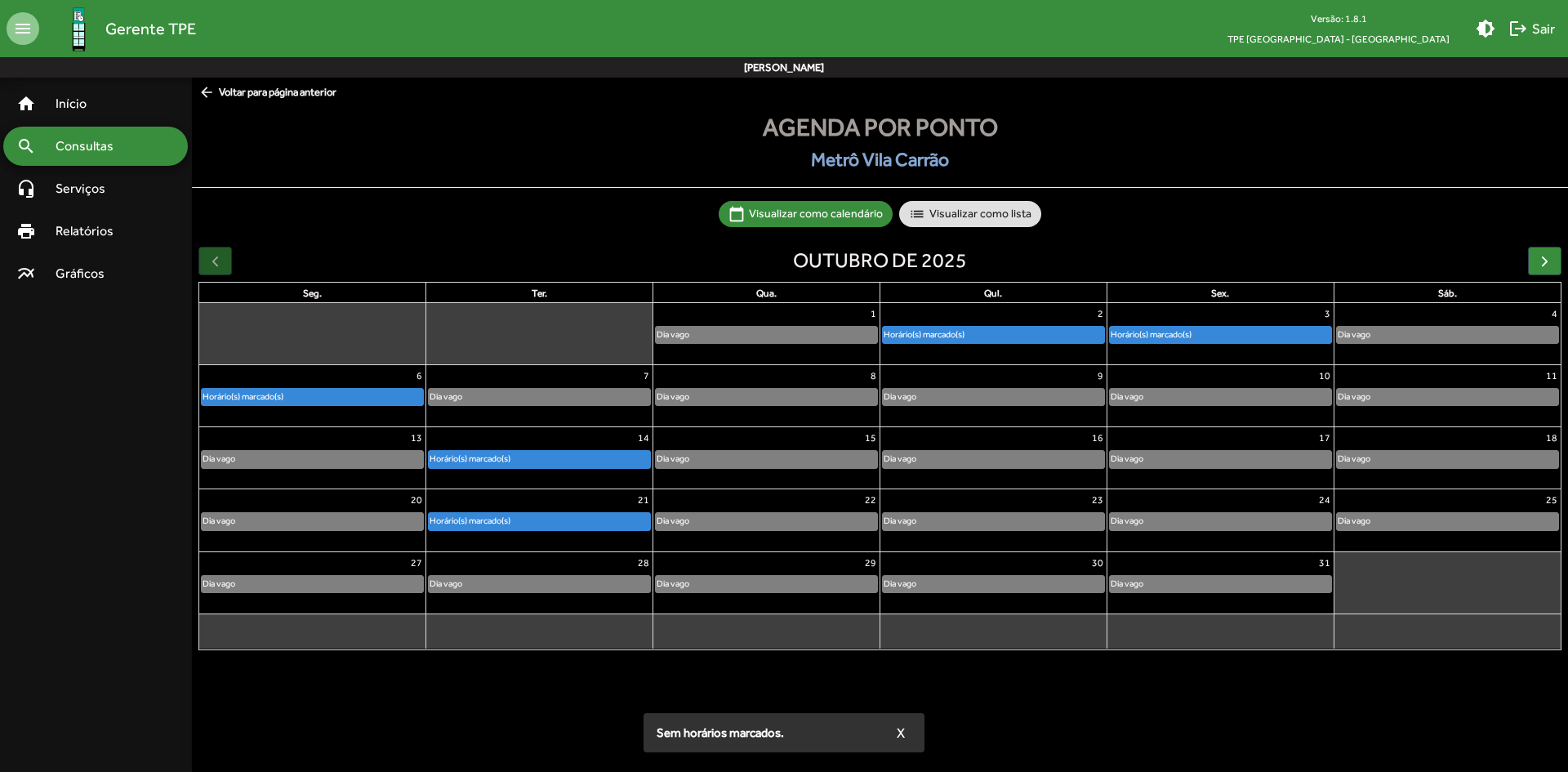
click at [1419, 394] on div "Dia vago" at bounding box center [1447, 397] width 221 height 17
click at [1155, 200] on div "Agenda por ponto Metrô Vila Carrão calendar_today Visualizar como calendário li…" at bounding box center [880, 383] width 1376 height 548
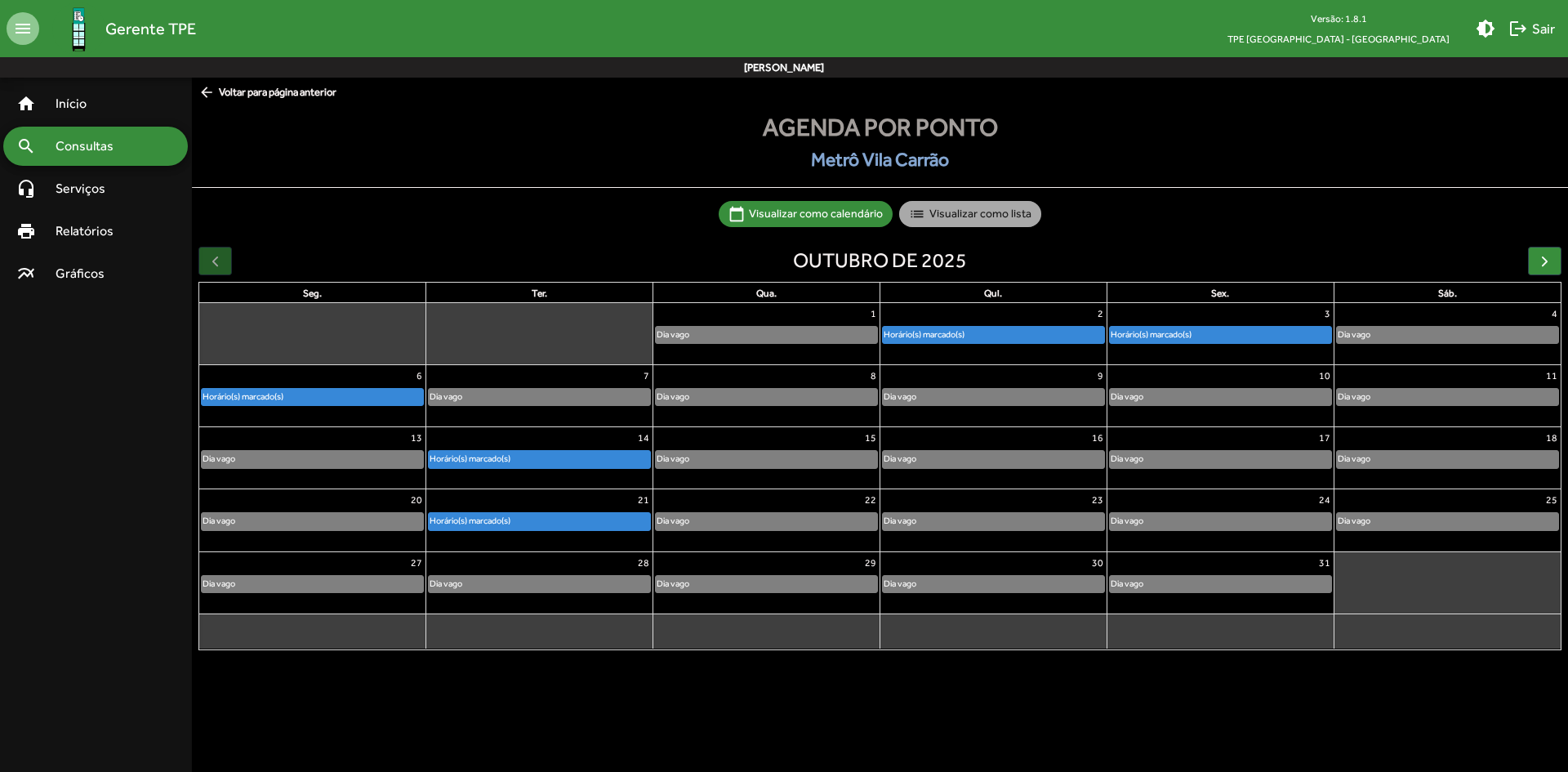
click at [991, 219] on mat-chip "list Visualizar como lista" at bounding box center [970, 213] width 142 height 26
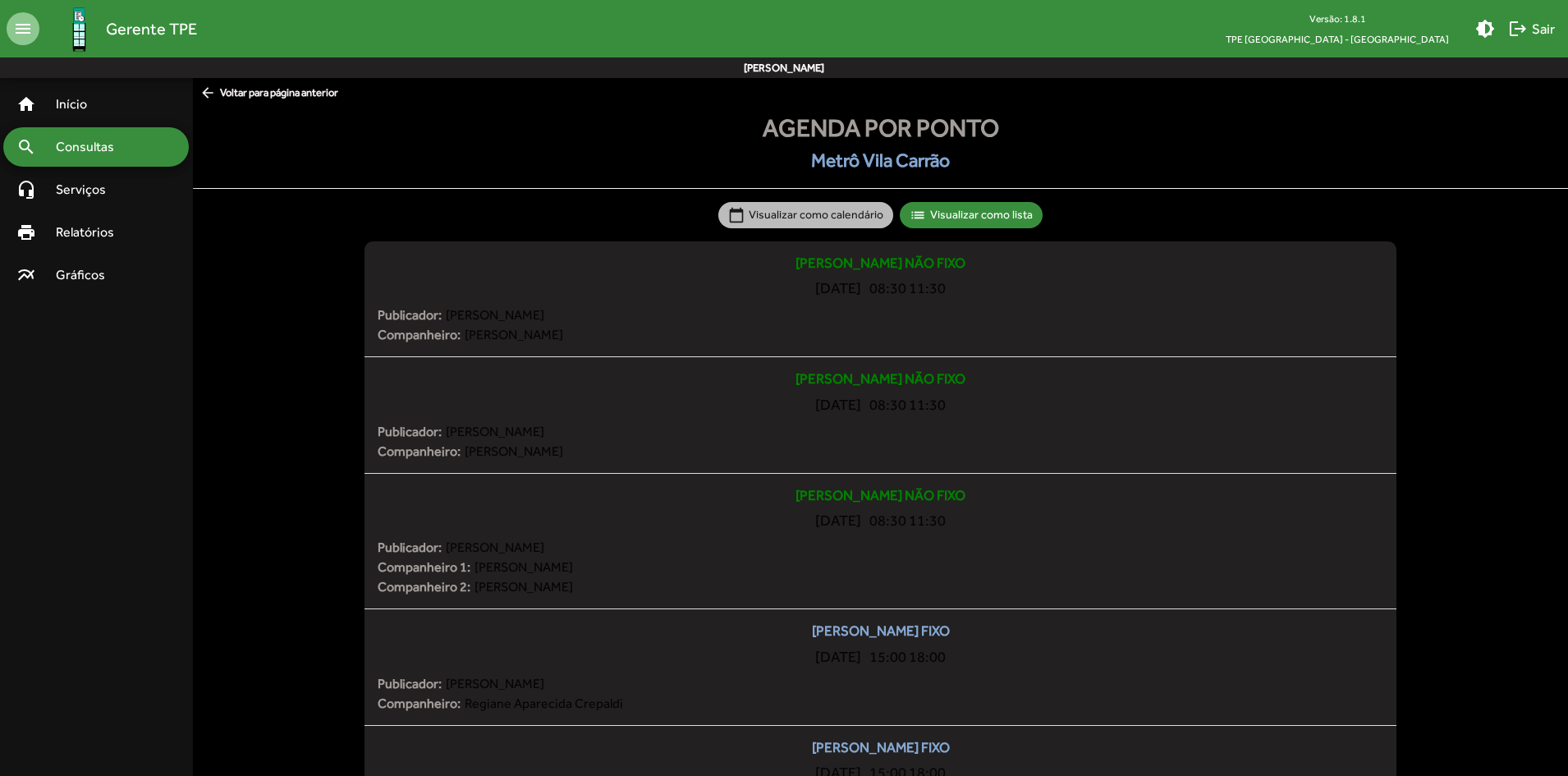
click at [814, 230] on div "calendar_today Visualizar como calendário list Visualizar como lista" at bounding box center [880, 215] width 331 height 33
click at [816, 223] on mat-chip "calendar_today Visualizar como calendário" at bounding box center [805, 214] width 175 height 26
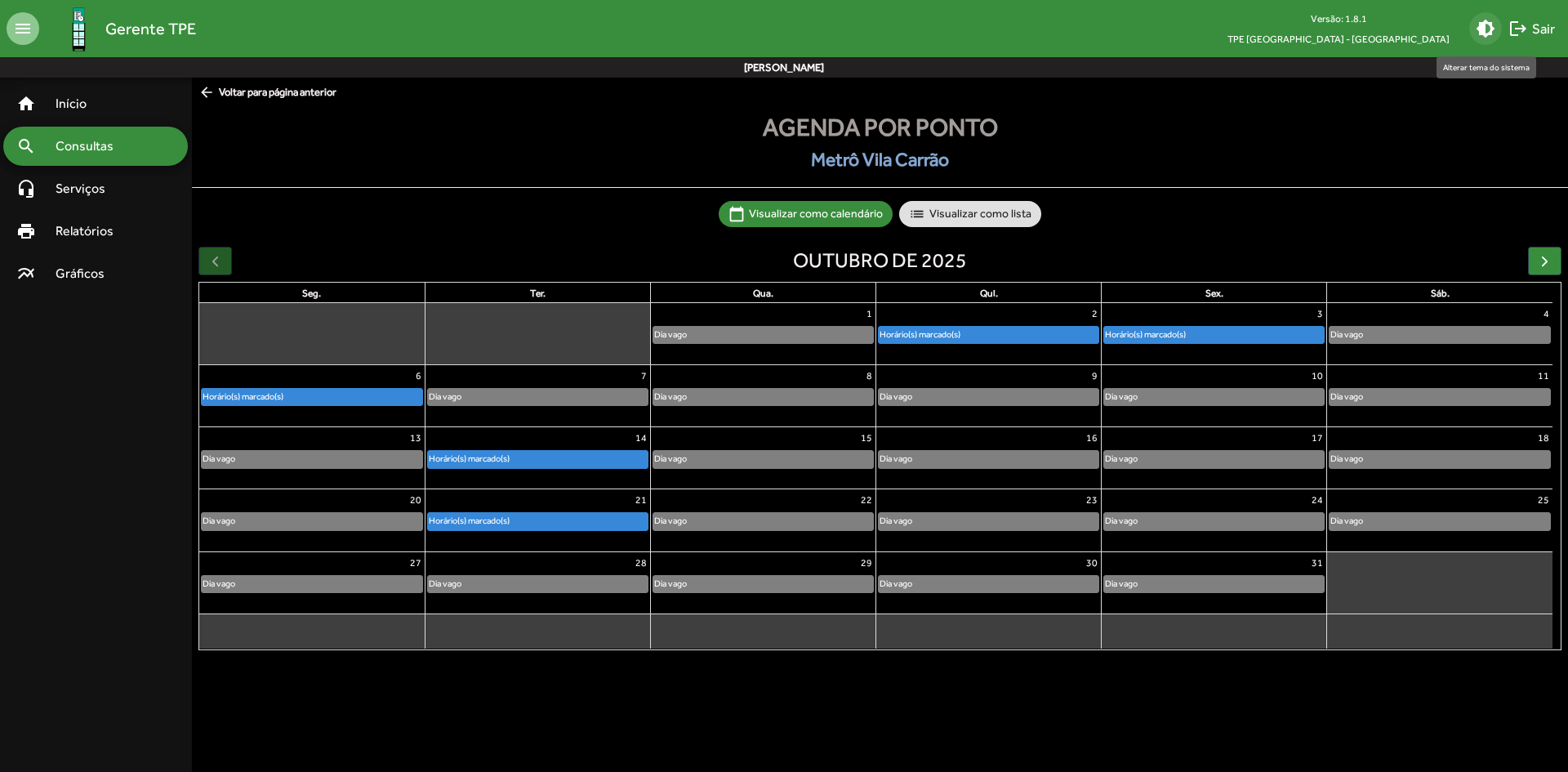
click at [1488, 25] on mat-icon "brightness_medium" at bounding box center [1484, 28] width 19 height 19
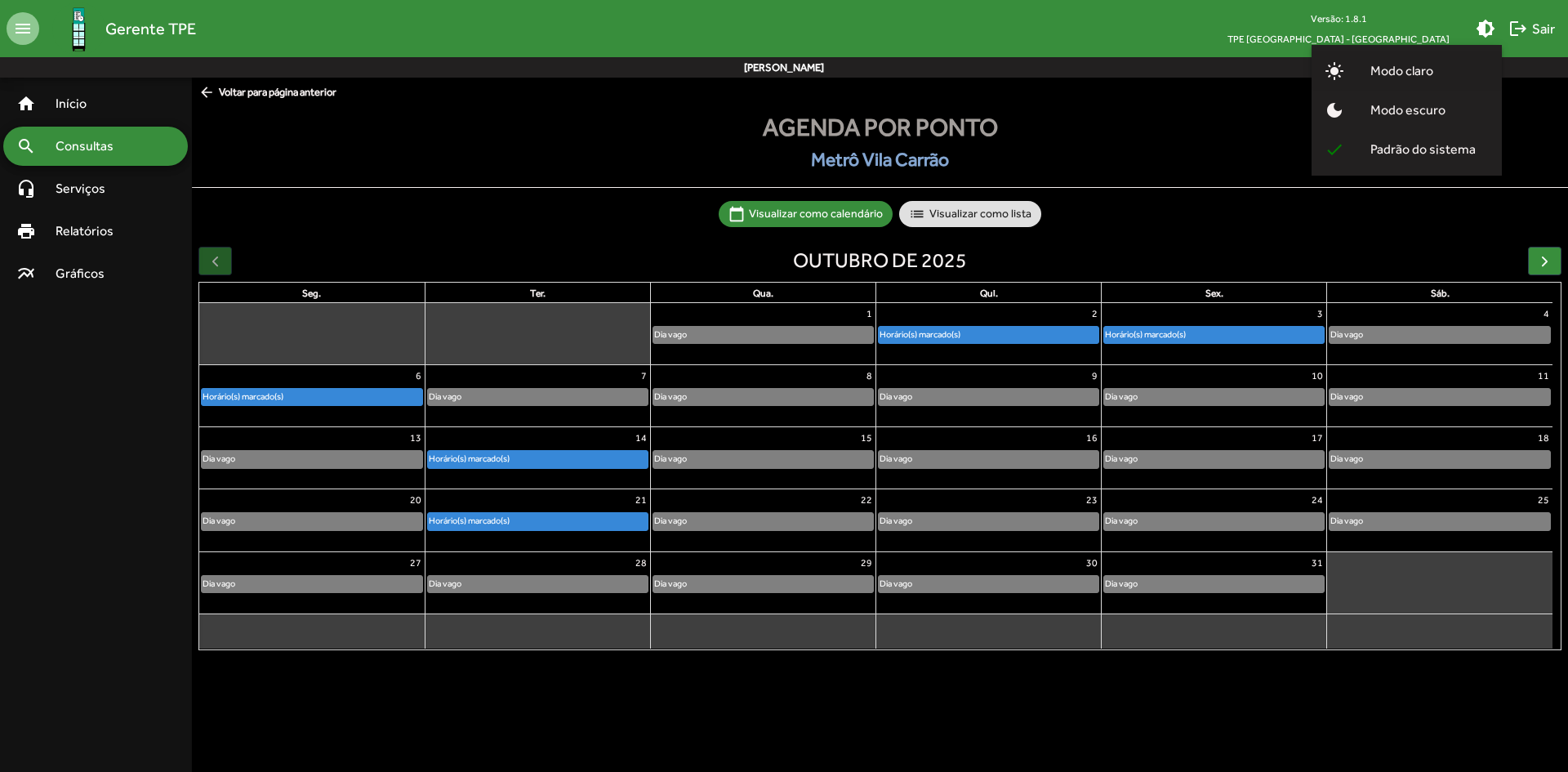
click at [1392, 70] on span "Modo claro" at bounding box center [1402, 71] width 89 height 39
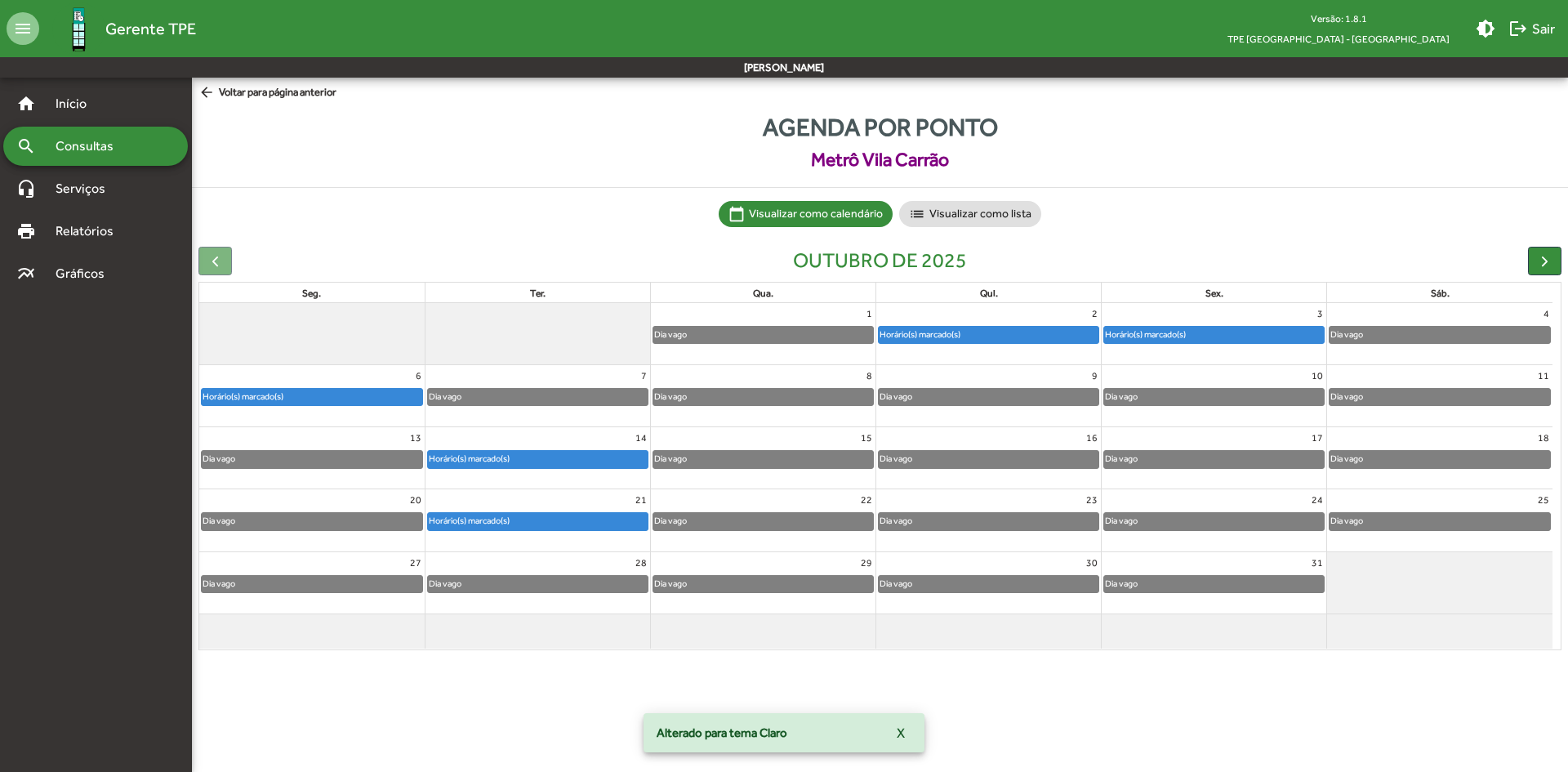
click at [1315, 150] on span "Metrô Vila Carrão" at bounding box center [880, 160] width 1376 height 28
click at [896, 735] on span "X" at bounding box center [901, 732] width 8 height 29
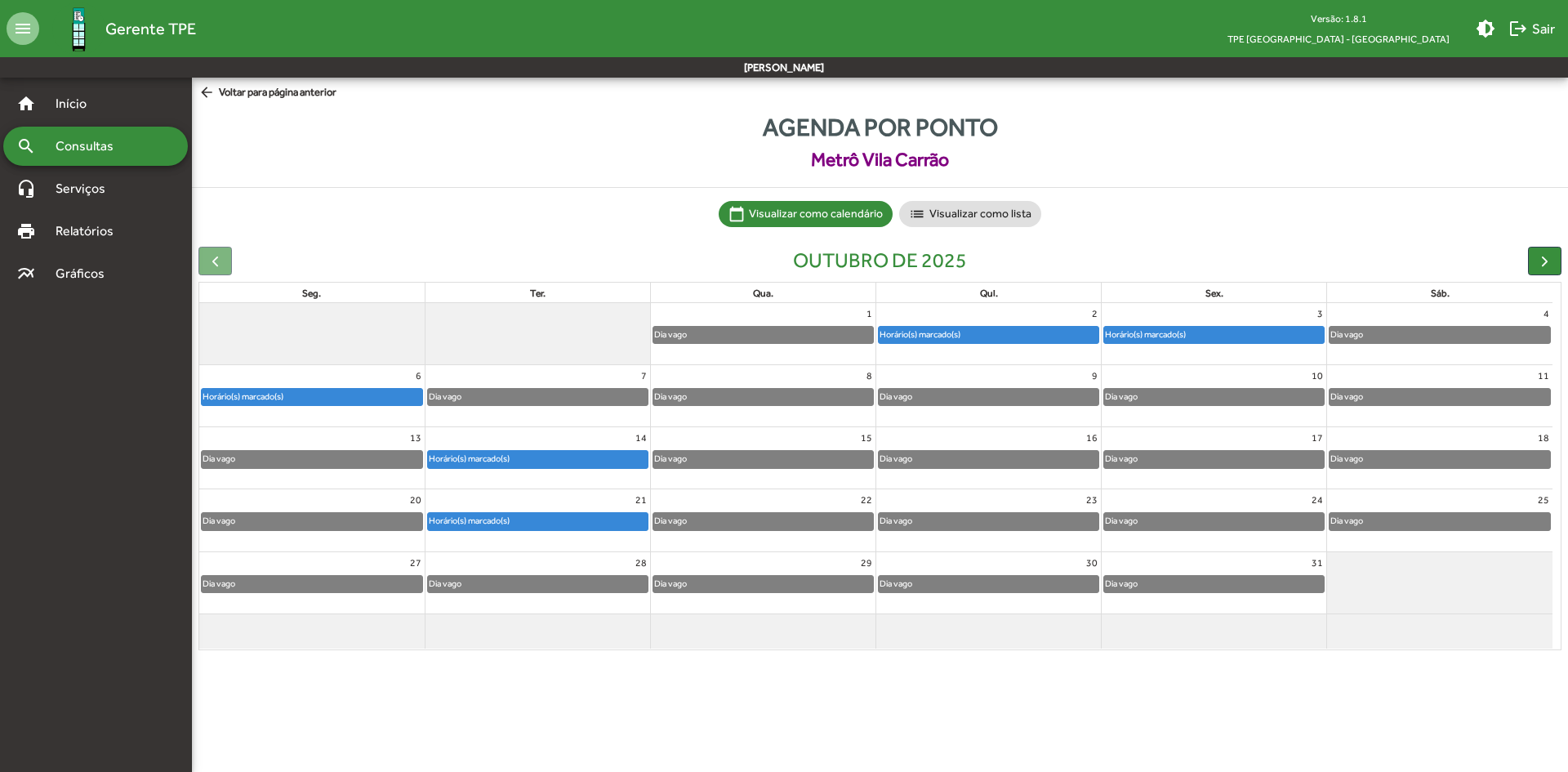
click at [485, 455] on div "Horário(s) marcado(s)" at bounding box center [469, 459] width 83 height 16
click at [531, 523] on div "Horário(s) marcado(s)" at bounding box center [537, 521] width 220 height 17
click at [955, 333] on div "Horário(s) marcado(s)" at bounding box center [920, 334] width 83 height 16
click at [1213, 331] on div "Horário(s) marcado(s)" at bounding box center [1214, 335] width 220 height 17
click at [332, 395] on div "Horário(s) marcado(s)" at bounding box center [312, 397] width 221 height 17
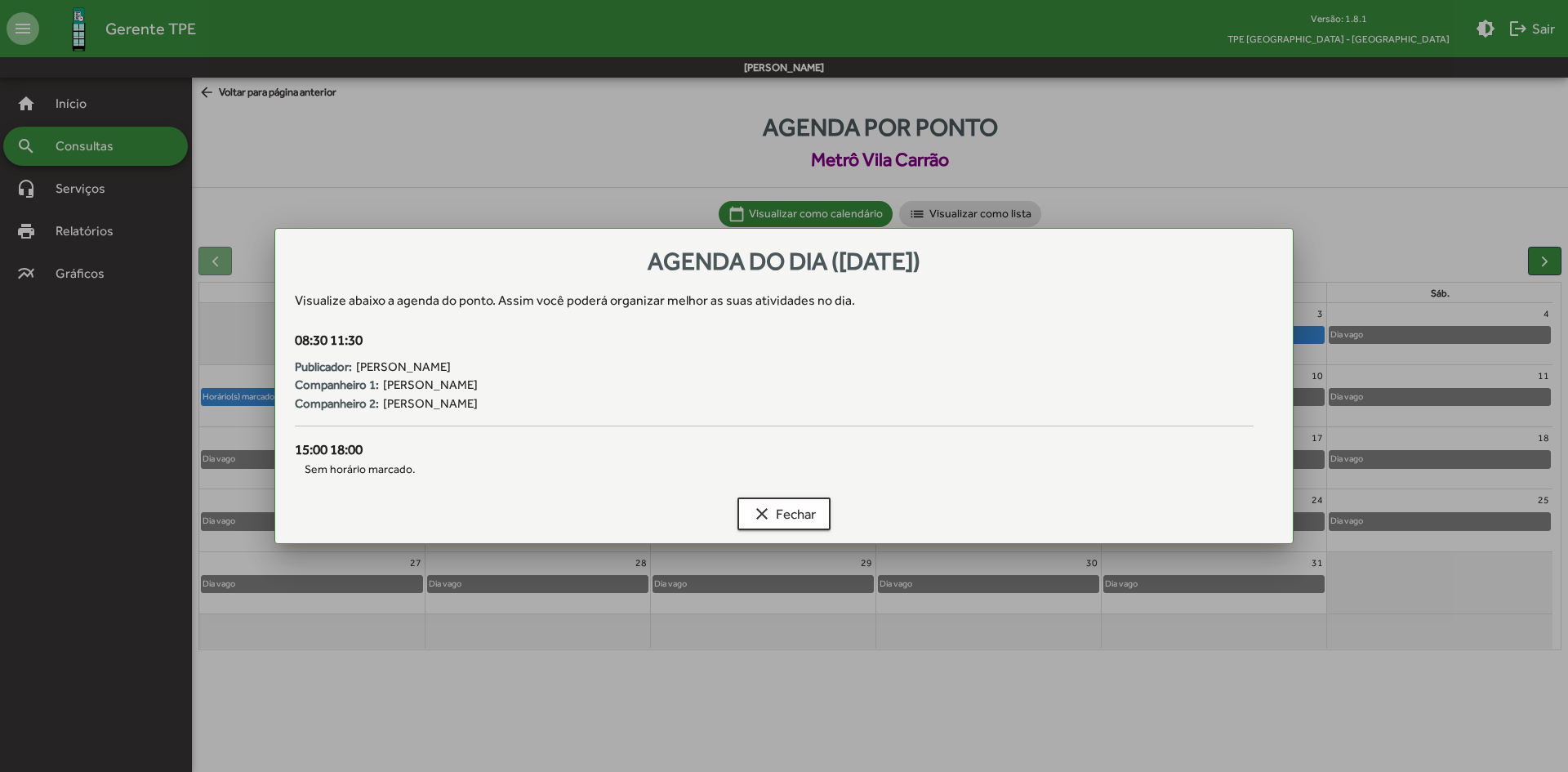
drag, startPoint x: 498, startPoint y: 406, endPoint x: 382, endPoint y: 410, distance: 116.1
click at [382, 410] on div "Companheiro 2: [PERSON_NAME]" at bounding box center [774, 404] width 959 height 18
click at [805, 511] on span "clear Fechar" at bounding box center [784, 513] width 63 height 29
